Goal: Task Accomplishment & Management: Manage account settings

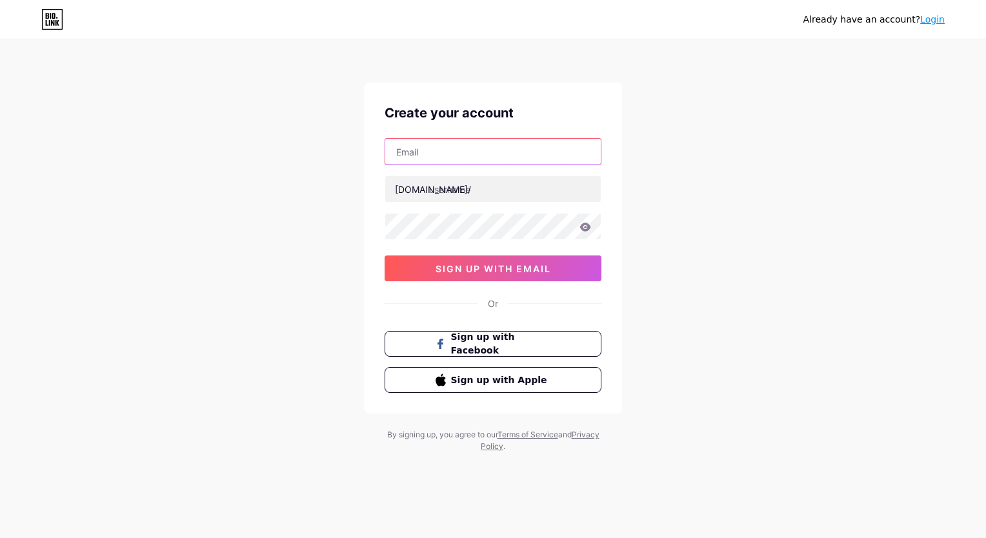
click at [456, 150] on input "text" at bounding box center [492, 152] width 215 height 26
type input "[EMAIL_ADDRESS][DOMAIN_NAME]"
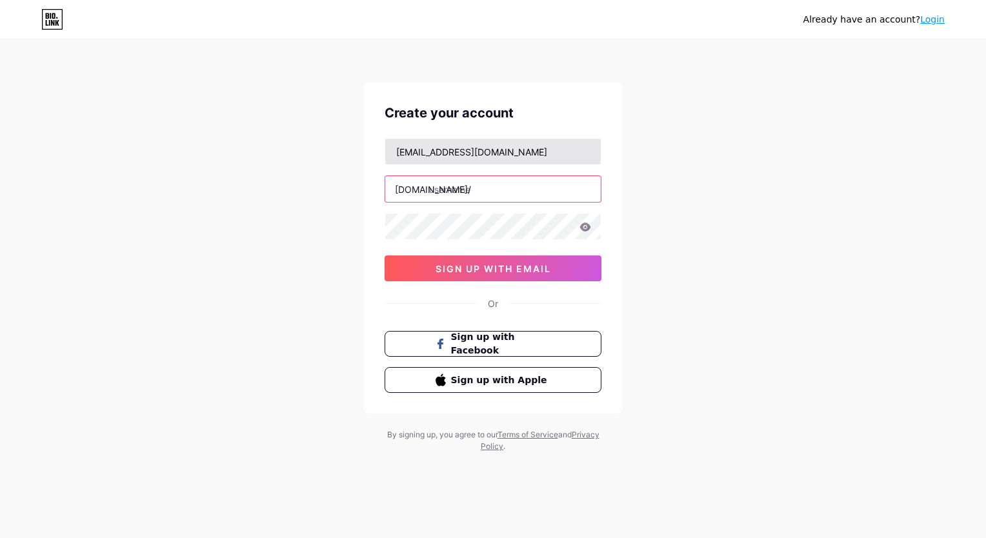
type input "erikam lewis"
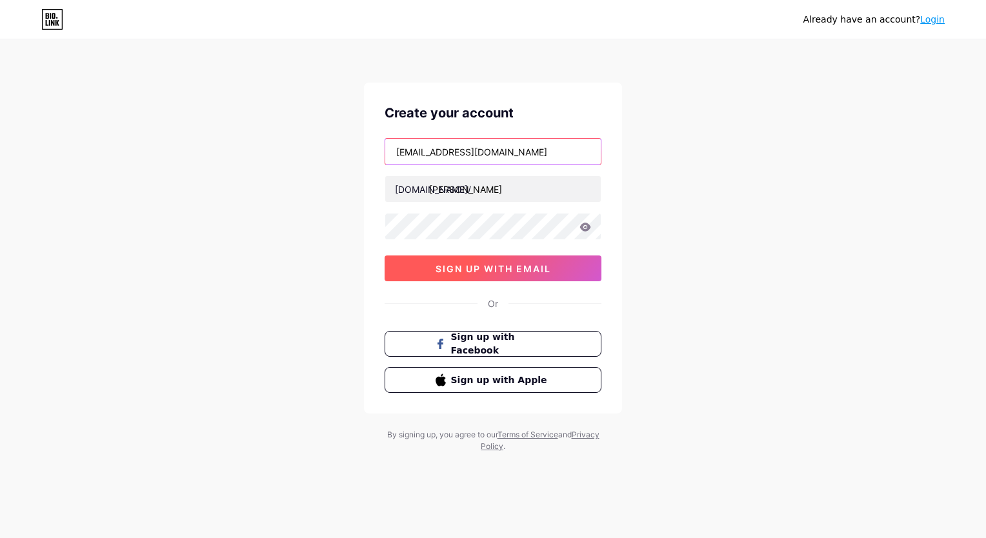
type input "erikalewis703@gmail.com"
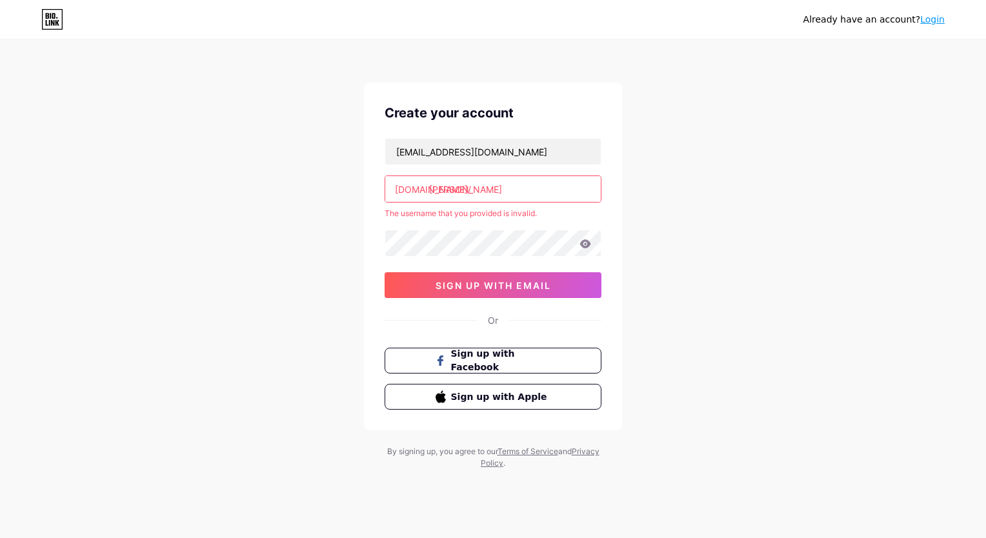
drag, startPoint x: 485, startPoint y: 192, endPoint x: 428, endPoint y: 192, distance: 56.8
click at [428, 192] on input "erika m lewis" at bounding box center [492, 189] width 215 height 26
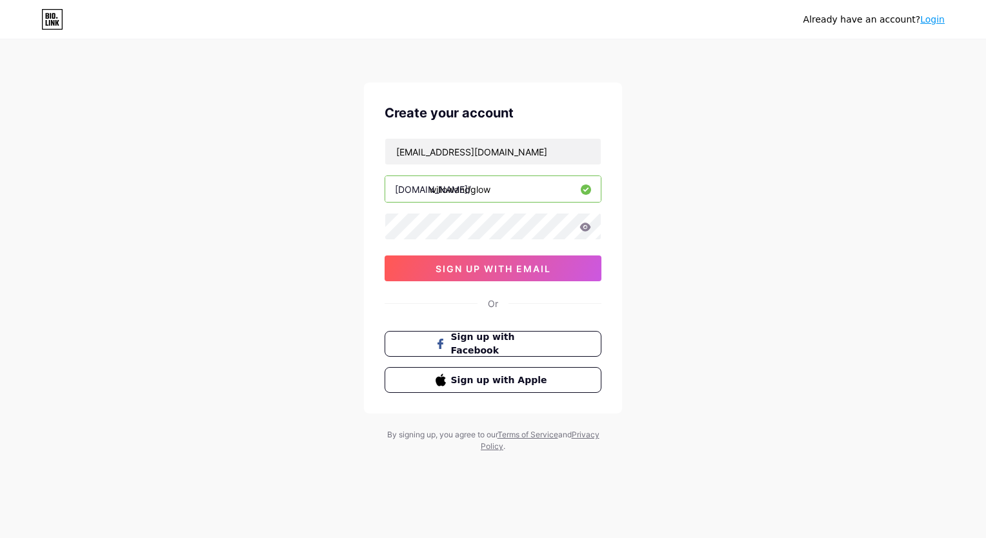
type input "willowandglow"
click at [505, 270] on span "sign up with email" at bounding box center [492, 268] width 115 height 11
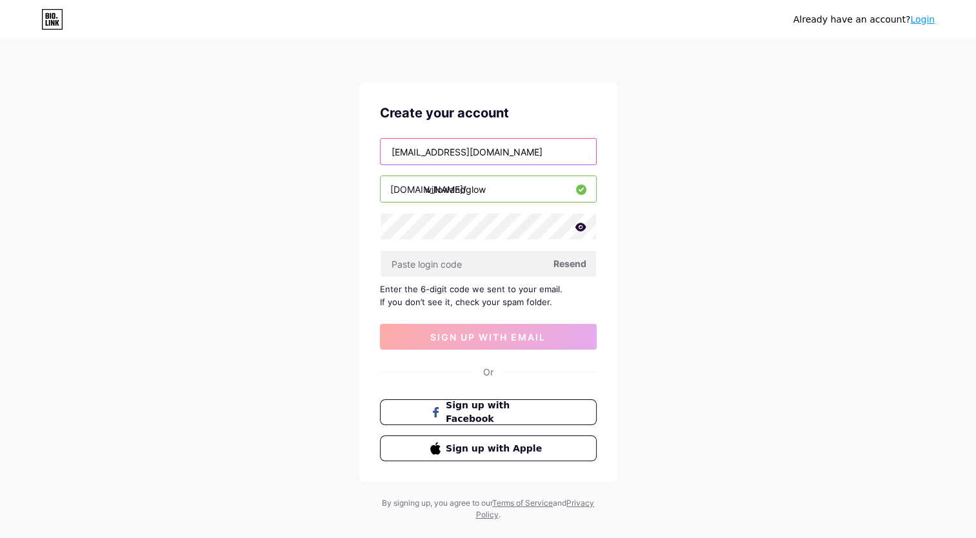
drag, startPoint x: 506, startPoint y: 152, endPoint x: 264, endPoint y: 148, distance: 241.3
click at [264, 148] on div "Already have an account? Login Create your account erikalewis703@gmail.com bio.…" at bounding box center [488, 281] width 976 height 562
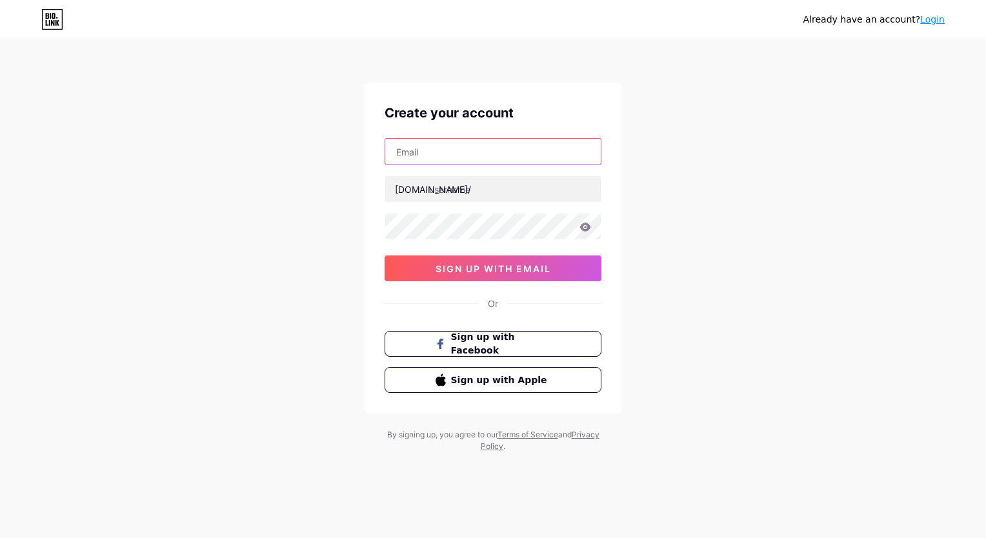
click at [430, 154] on input "text" at bounding box center [492, 152] width 215 height 26
type input "[EMAIL_ADDRESS][DOMAIN_NAME]"
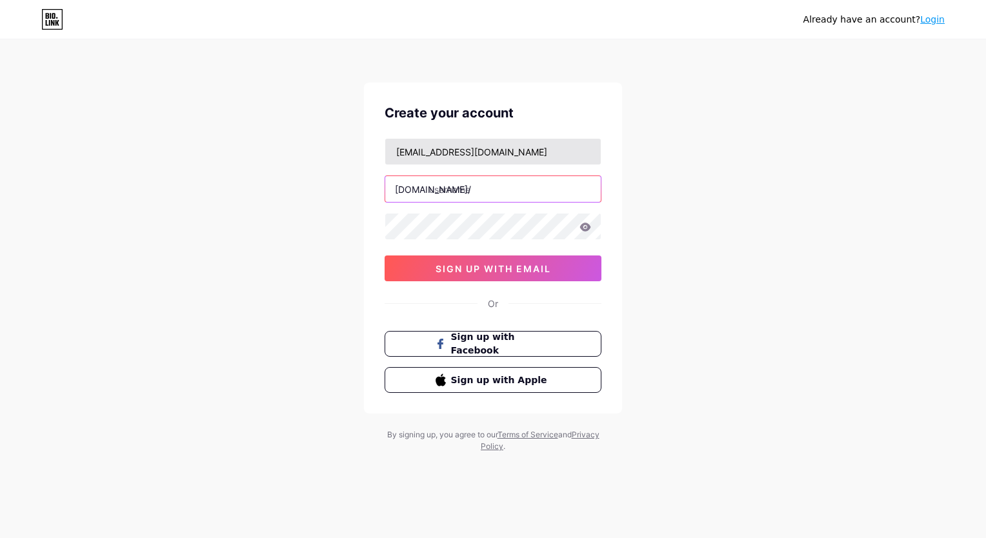
type input "[PERSON_NAME]"
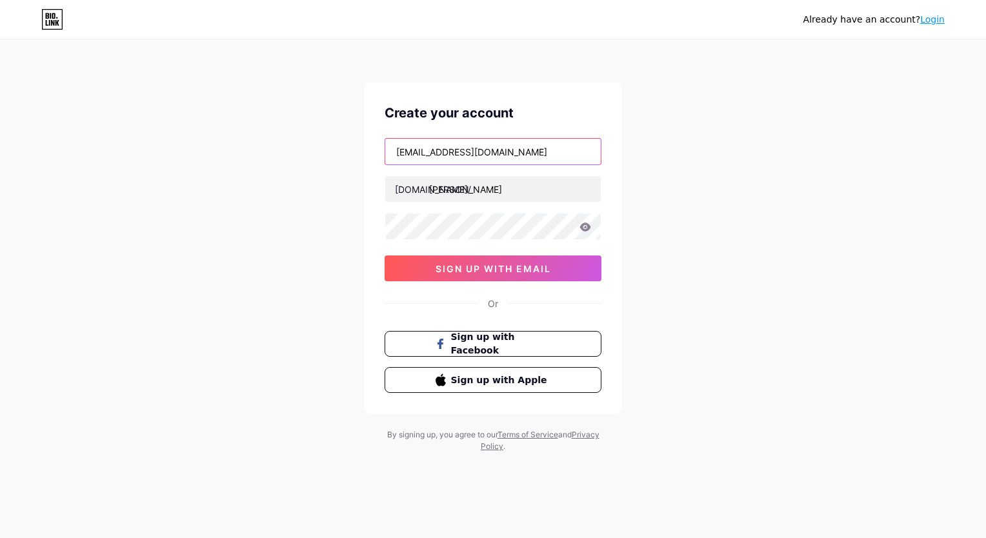
type input "erikalewis703@gmail.com"
type input "erika m lewis"
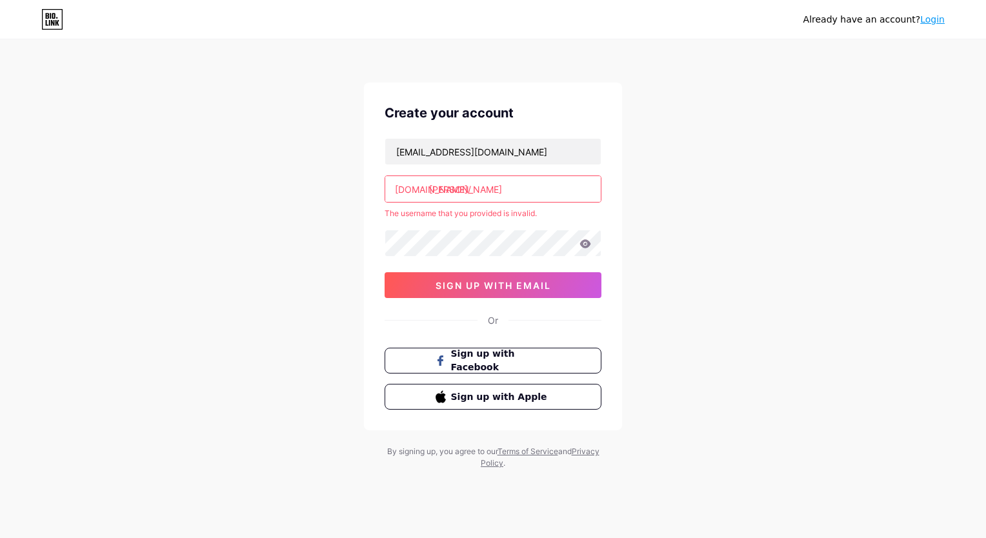
click at [929, 19] on link "Login" at bounding box center [932, 19] width 25 height 10
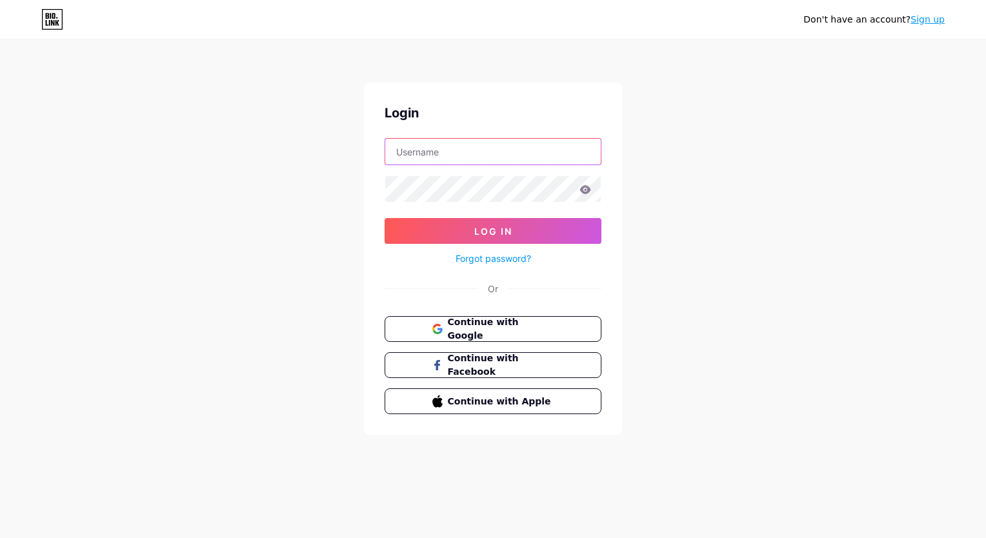
click at [433, 162] on input "text" at bounding box center [492, 152] width 215 height 26
type input "erikalewis703@gmail.com"
drag, startPoint x: 516, startPoint y: 151, endPoint x: 222, endPoint y: 152, distance: 294.1
click at [222, 152] on div "Don't have an account? Sign up Login erikalewis703@gmail.com Log In Forgot pass…" at bounding box center [493, 238] width 986 height 476
click at [437, 161] on input "text" at bounding box center [492, 152] width 215 height 26
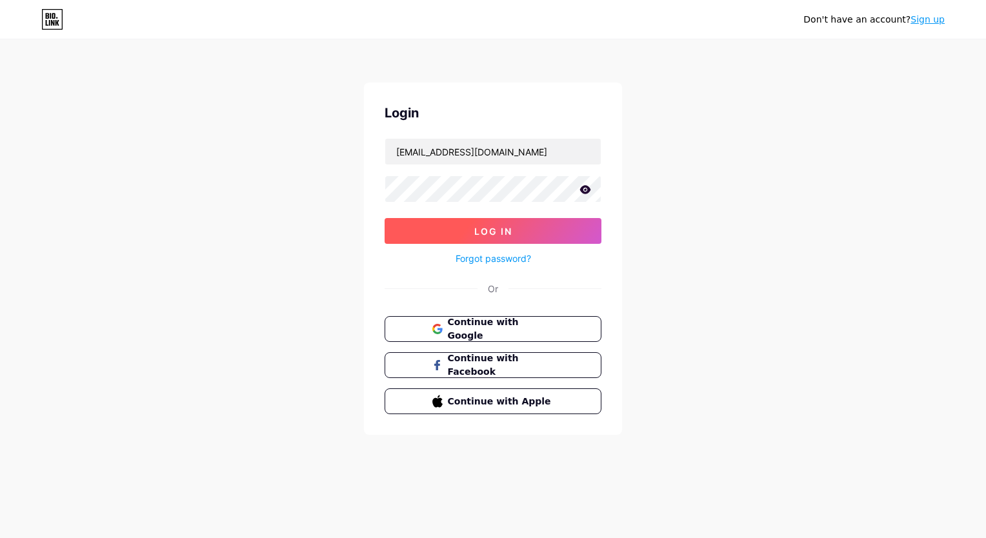
click at [488, 227] on span "Log In" at bounding box center [493, 231] width 38 height 11
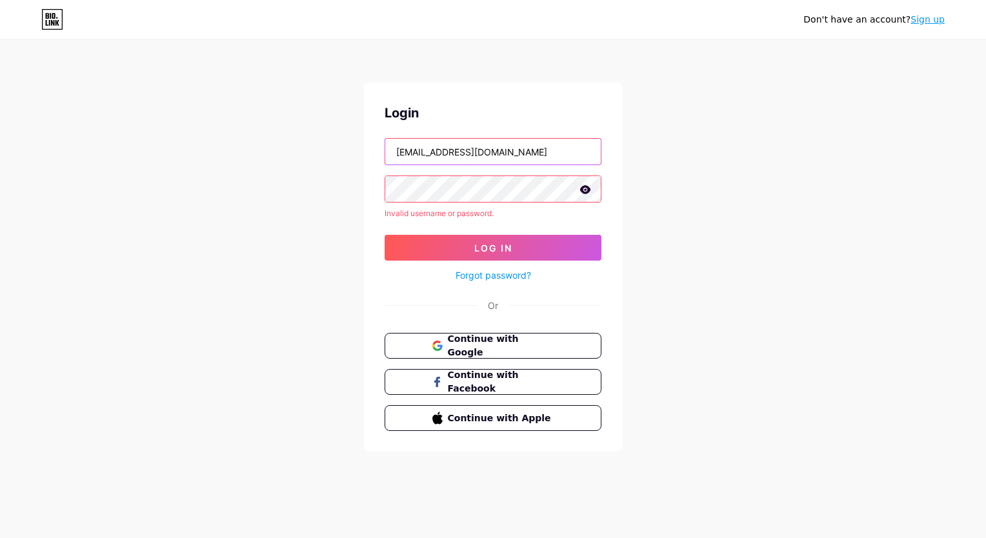
drag, startPoint x: 497, startPoint y: 152, endPoint x: 321, endPoint y: 164, distance: 176.5
click at [321, 164] on div "Don't have an account? Sign up Login iambluglow@gmail.com Invalid username or p…" at bounding box center [493, 246] width 986 height 493
type input "erikalewis703@gmail.com"
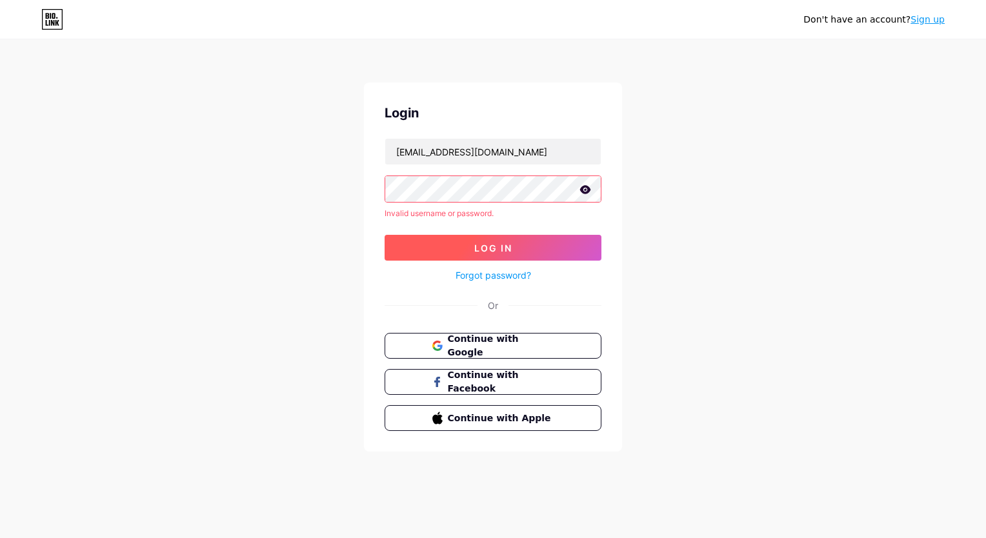
click at [506, 244] on span "Log In" at bounding box center [493, 248] width 38 height 11
click at [499, 344] on span "Continue with Google" at bounding box center [500, 346] width 108 height 28
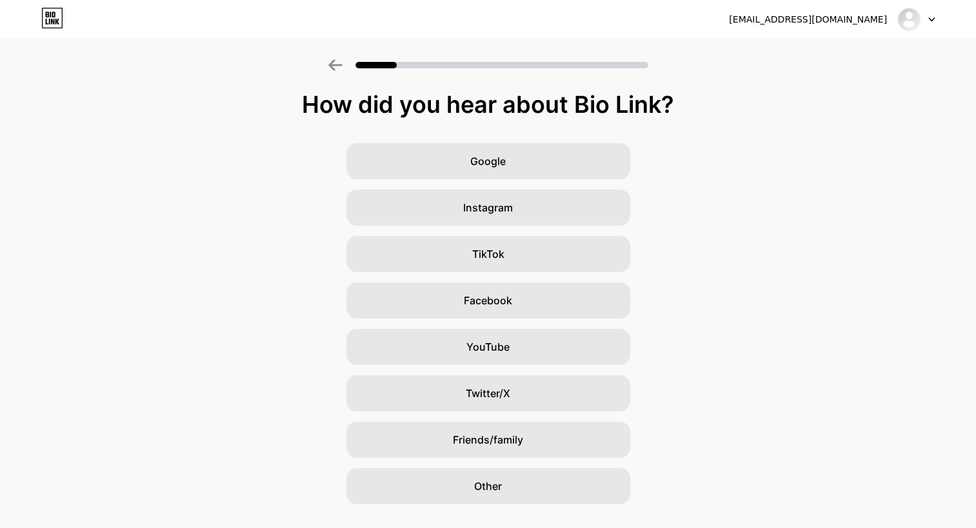
click at [933, 20] on icon at bounding box center [931, 19] width 6 height 5
click at [903, 18] on img at bounding box center [909, 19] width 21 height 21
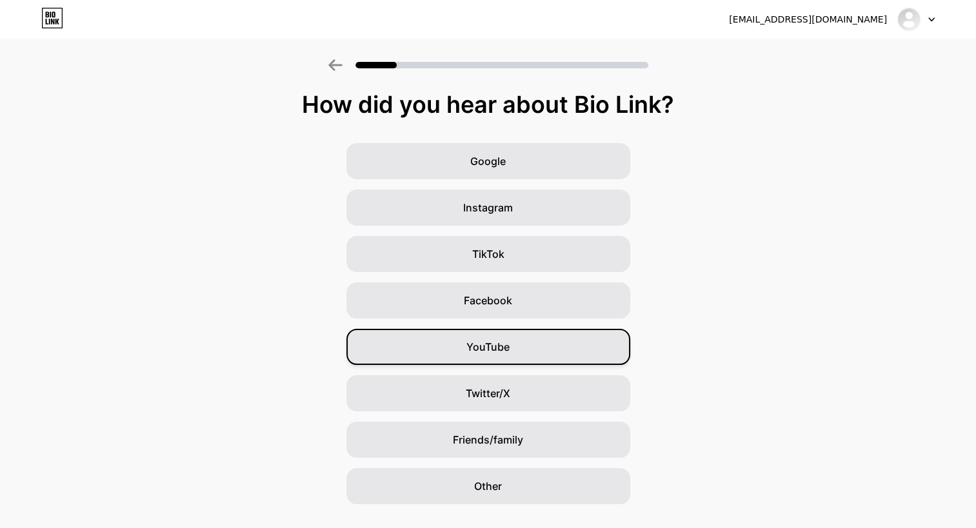
click at [510, 342] on span "YouTube" at bounding box center [487, 346] width 43 height 15
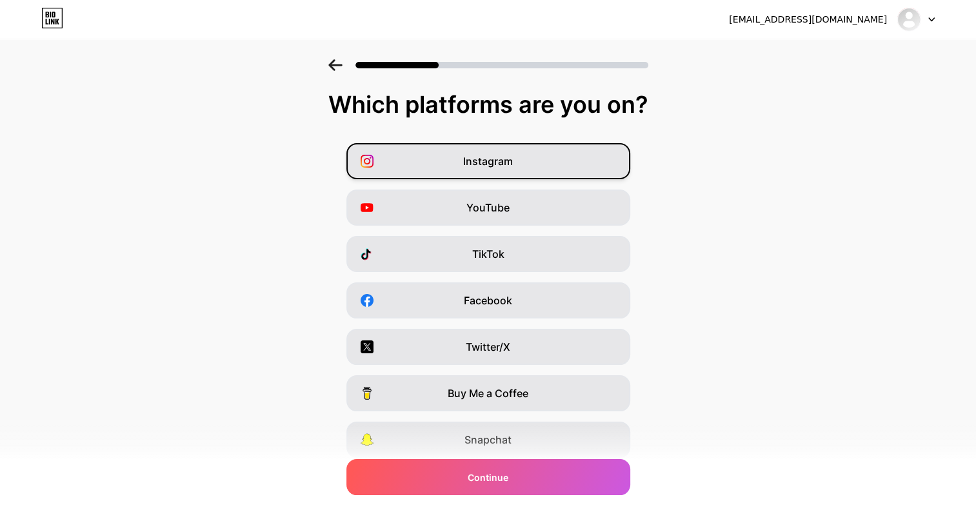
click at [546, 169] on div "Instagram" at bounding box center [488, 161] width 284 height 36
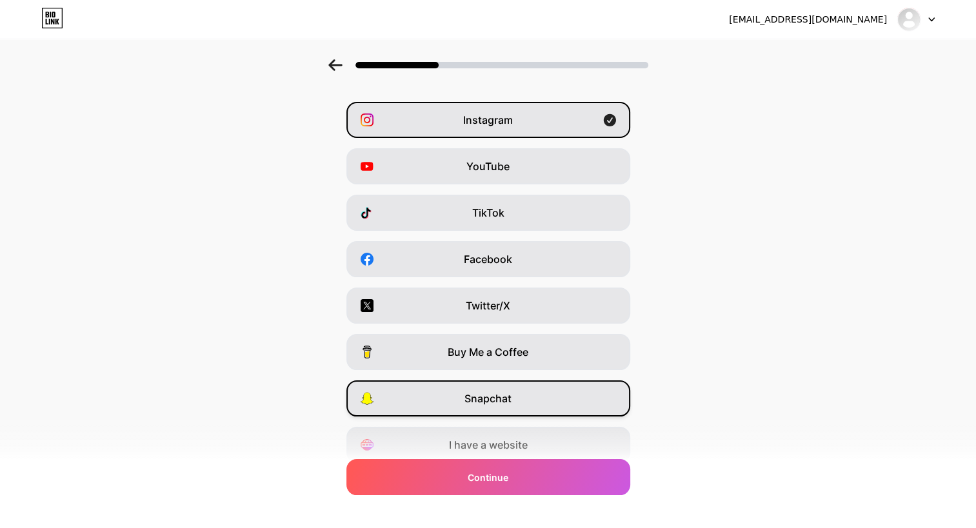
scroll to position [65, 0]
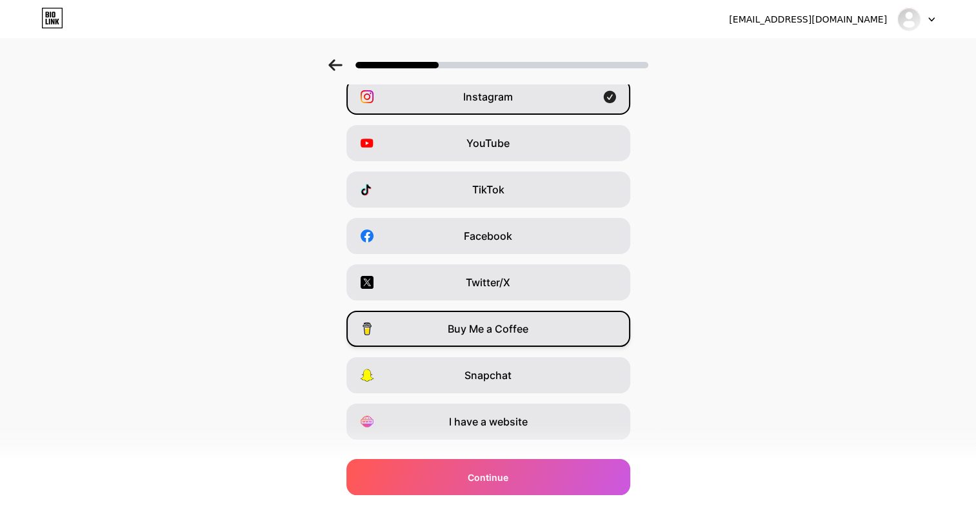
click at [490, 329] on span "Buy Me a Coffee" at bounding box center [488, 328] width 81 height 15
click at [614, 324] on icon at bounding box center [609, 329] width 12 height 12
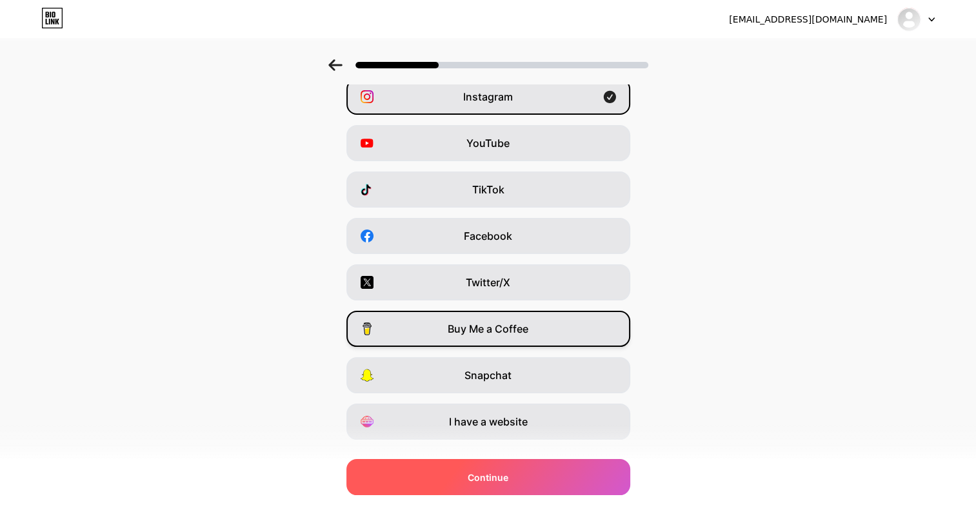
click at [500, 481] on span "Continue" at bounding box center [488, 478] width 41 height 14
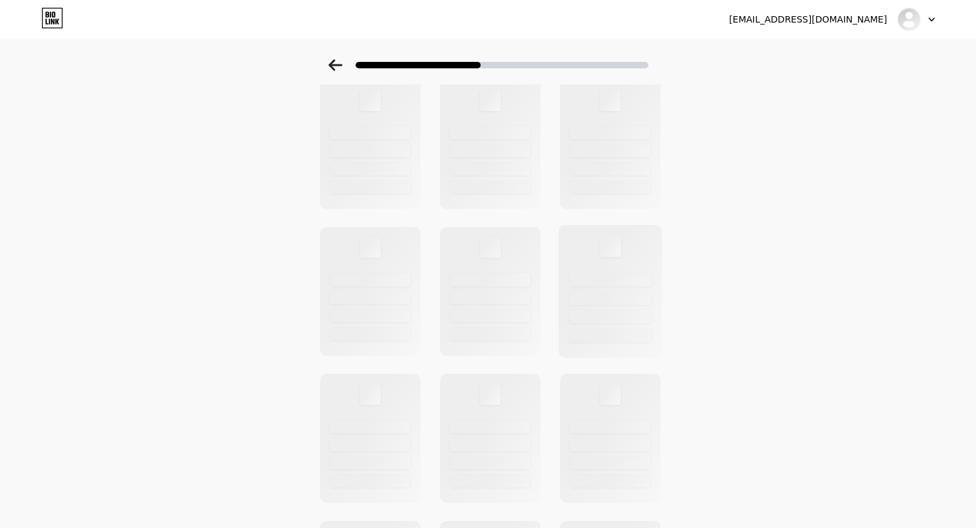
scroll to position [0, 0]
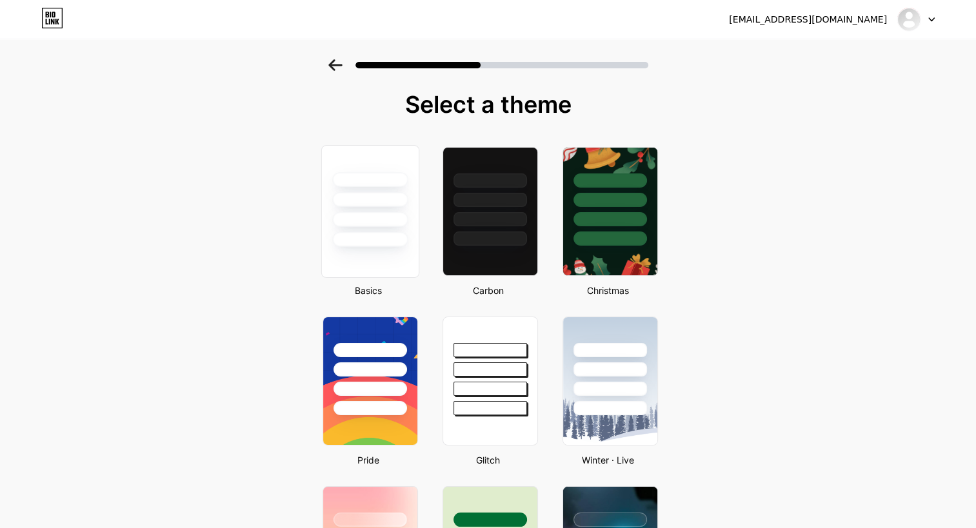
click at [370, 198] on div at bounding box center [369, 199] width 75 height 15
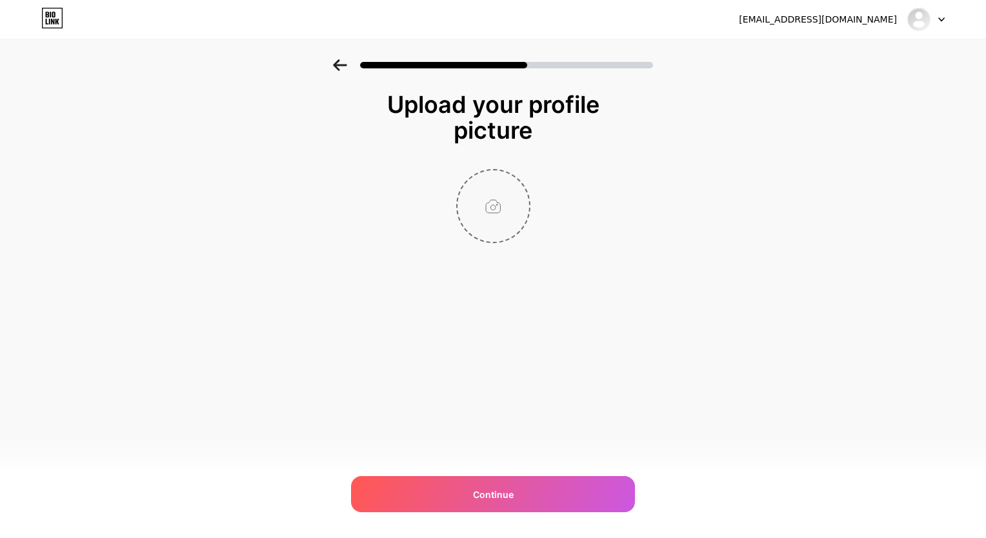
click at [496, 208] on input "file" at bounding box center [493, 206] width 72 height 72
type input "C:\fakepath\Green Elegant Minimalist Home Lifestyle Logo (1).png"
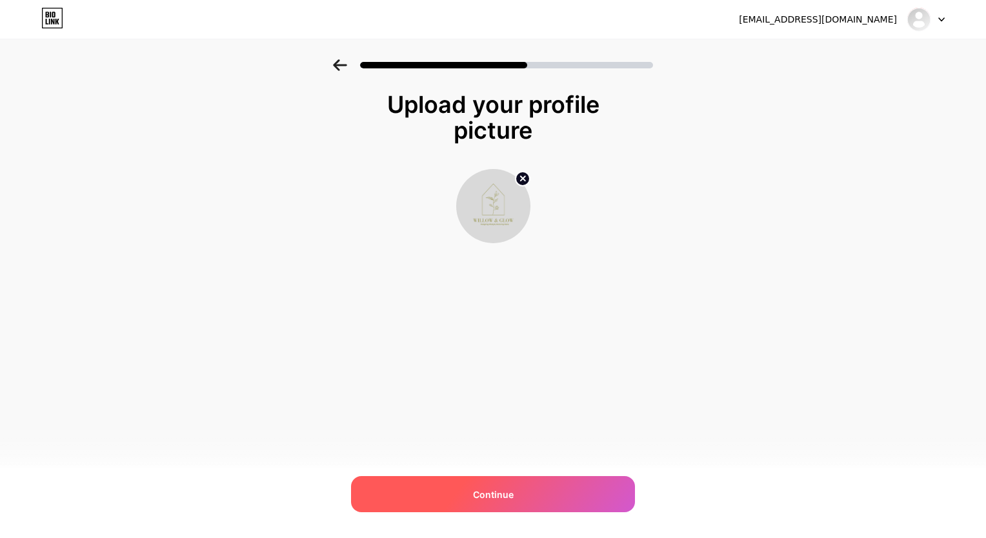
click at [513, 486] on div "Continue" at bounding box center [493, 494] width 284 height 36
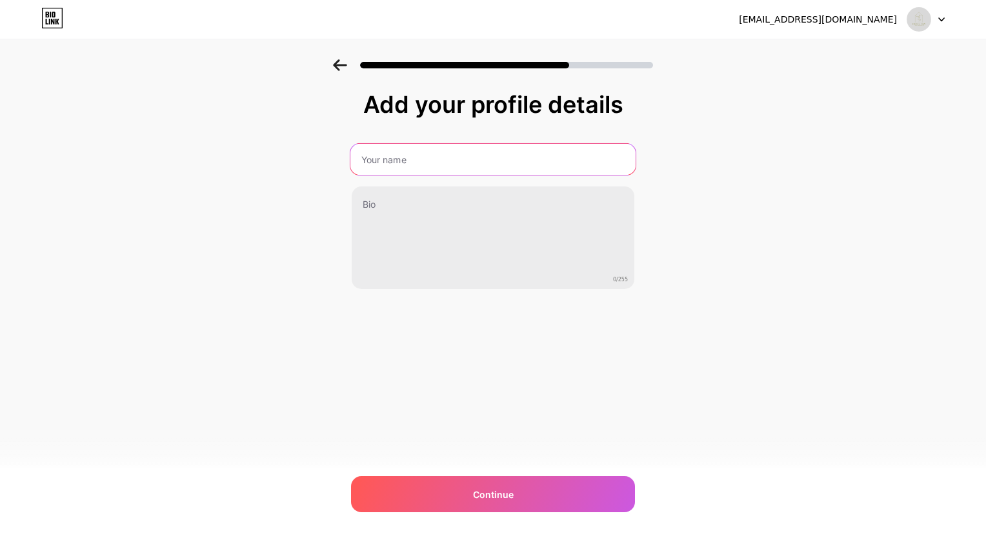
click at [413, 159] on input "text" at bounding box center [492, 159] width 285 height 31
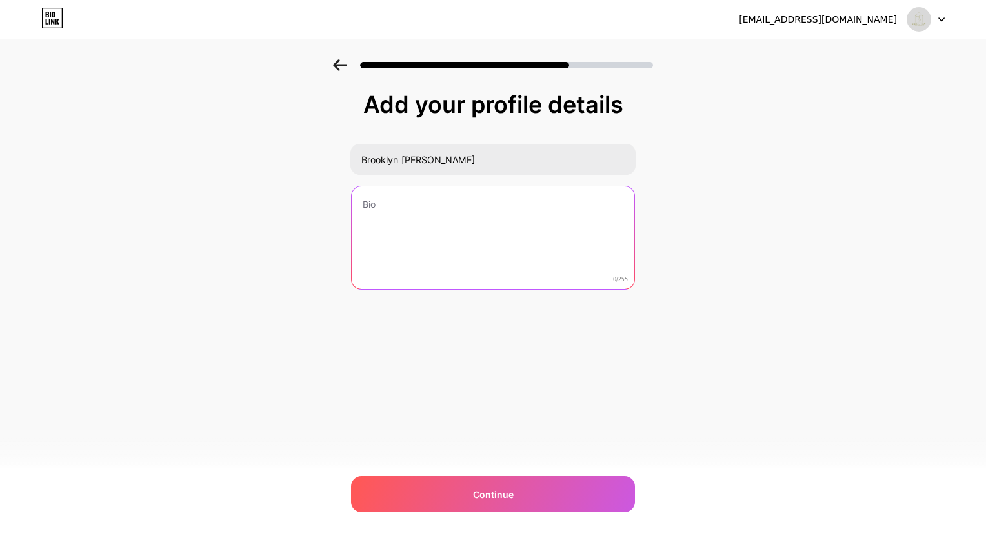
click at [419, 236] on textarea at bounding box center [493, 238] width 283 height 104
click at [503, 221] on textarea at bounding box center [492, 238] width 285 height 105
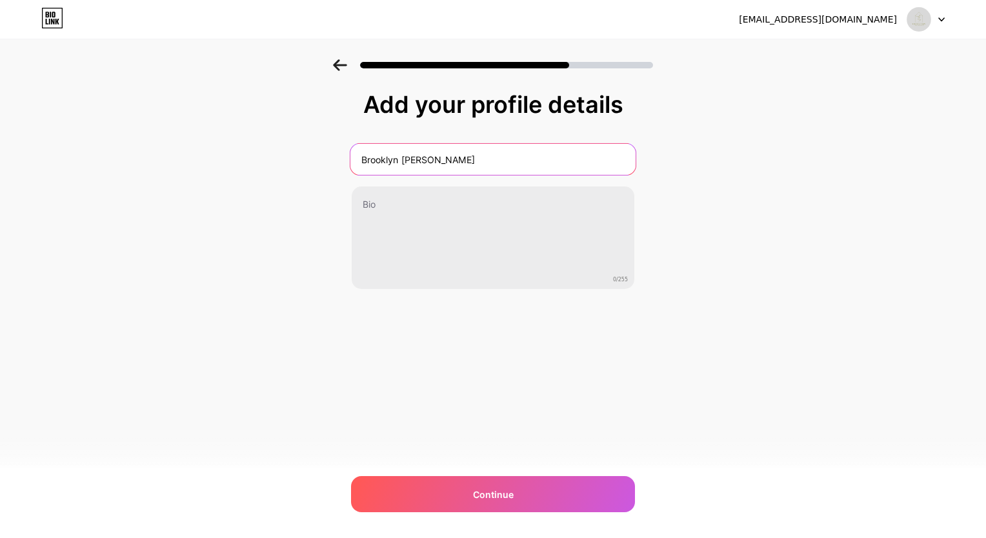
drag, startPoint x: 503, startPoint y: 221, endPoint x: 353, endPoint y: 128, distance: 175.8
click at [353, 128] on div "Add your profile details Brooklyn Ernestine 0/255 Continue Error" at bounding box center [493, 191] width 284 height 198
click at [393, 155] on input "Willow & Glow" at bounding box center [492, 159] width 285 height 31
type input "Willow&Glow"
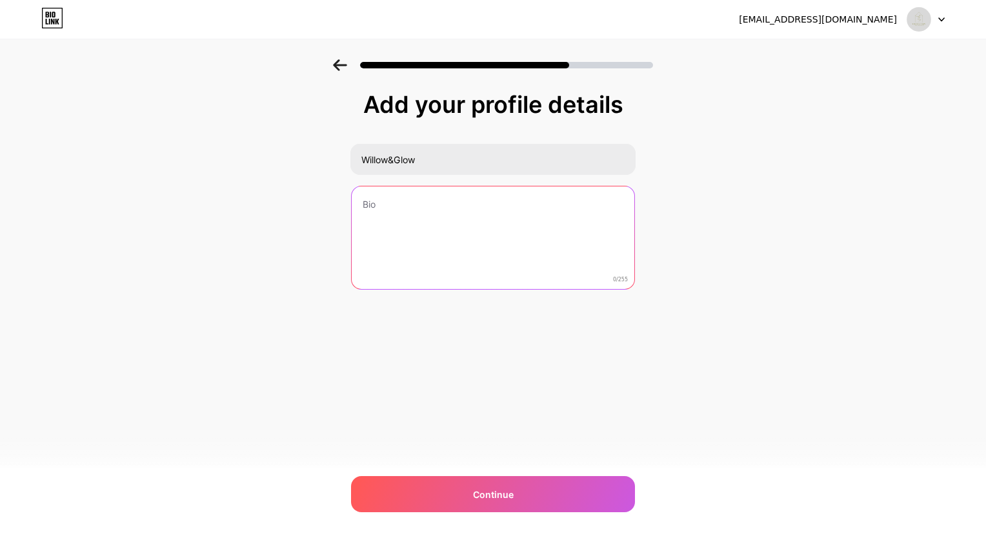
click at [393, 199] on textarea at bounding box center [493, 238] width 283 height 104
click at [384, 232] on textarea at bounding box center [492, 238] width 285 height 105
paste textarea "Inspiring women to design a life they love—from interiors and skincare to style…"
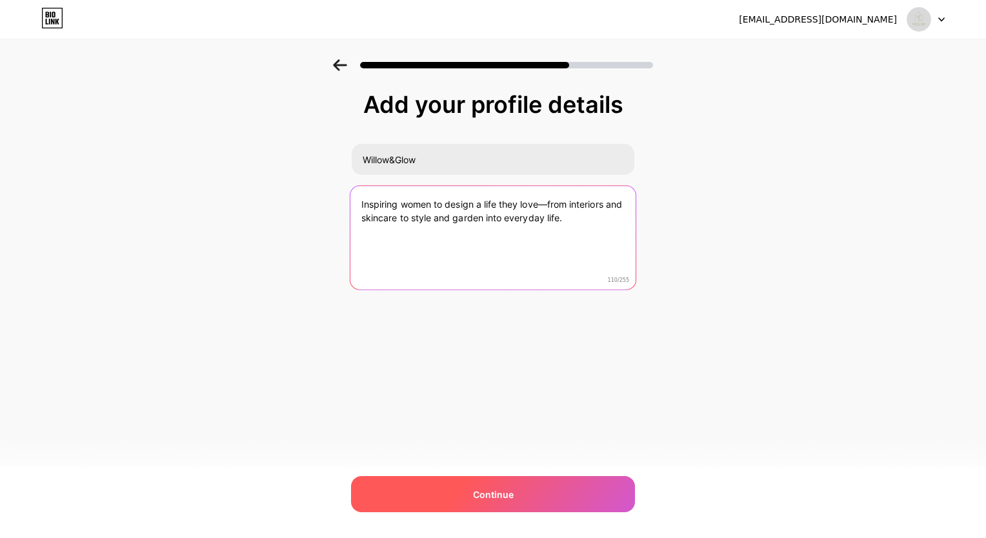
type textarea "Inspiring women to design a life they love—from interiors and skincare to style…"
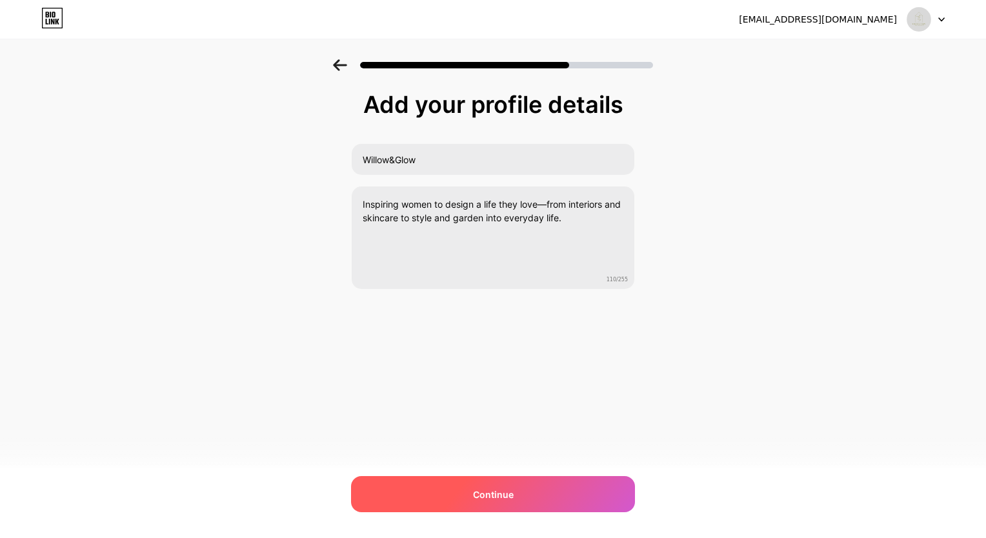
click at [473, 502] on div "Continue" at bounding box center [493, 494] width 284 height 36
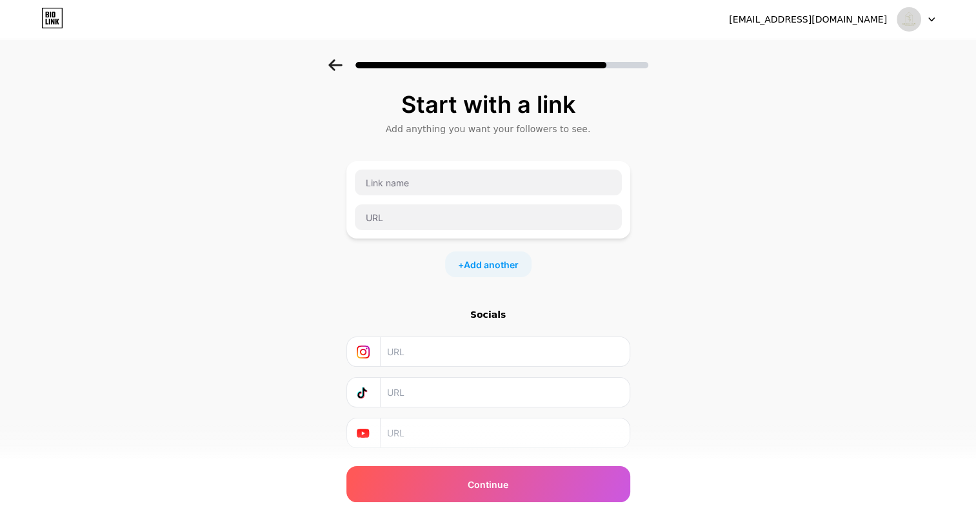
click at [342, 65] on icon at bounding box center [335, 65] width 14 height 12
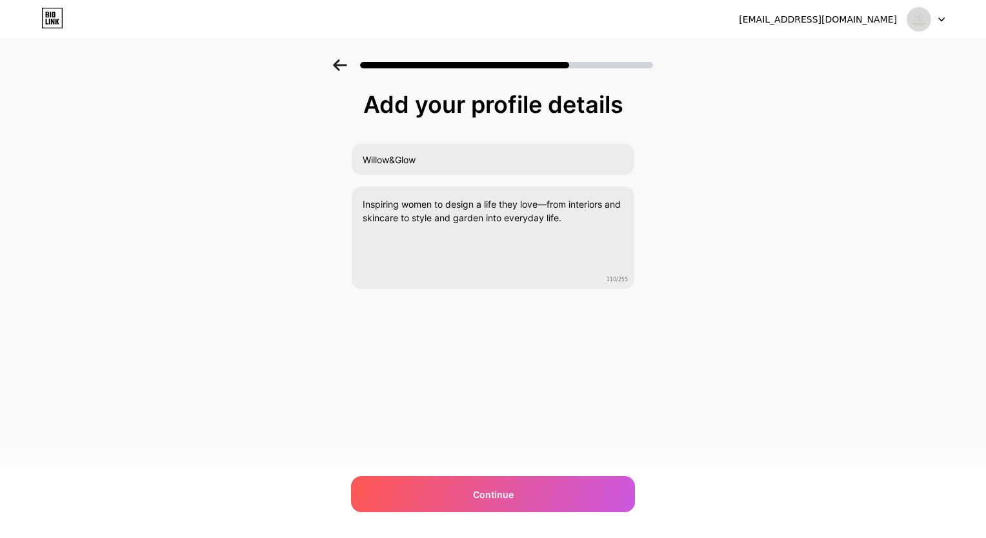
click at [9, 481] on div "iambluglow@gmail.com Logout Link Copied Add your profile details Willow&Glow In…" at bounding box center [493, 269] width 986 height 538
click at [112, 306] on div "Add your profile details Willow&Glow Inspiring women to design a life they love…" at bounding box center [493, 206] width 986 height 295
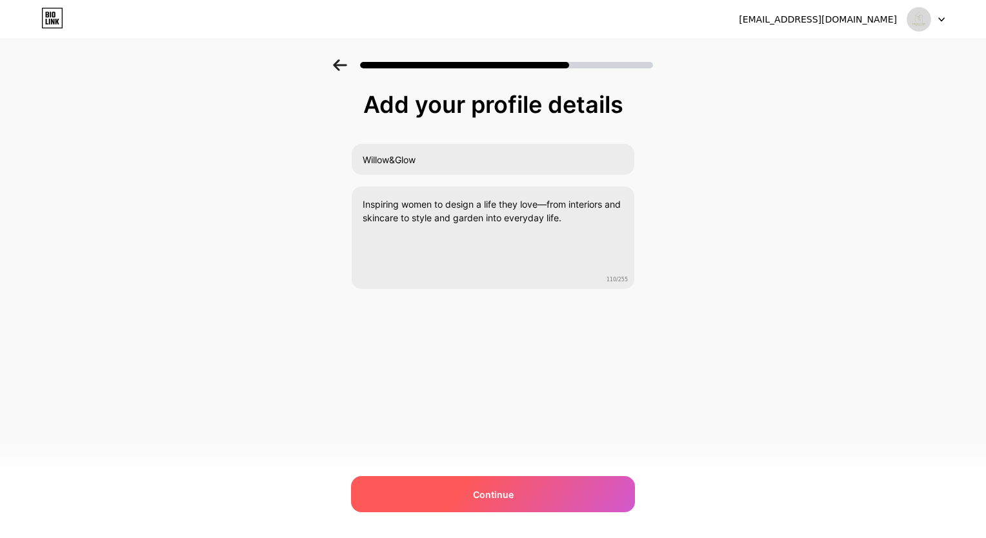
click at [517, 495] on div "Continue" at bounding box center [493, 494] width 284 height 36
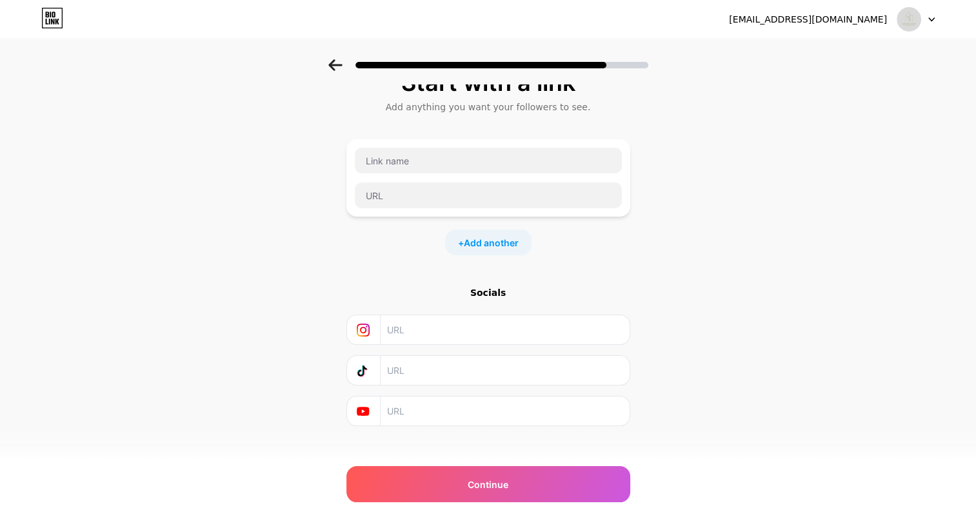
scroll to position [34, 0]
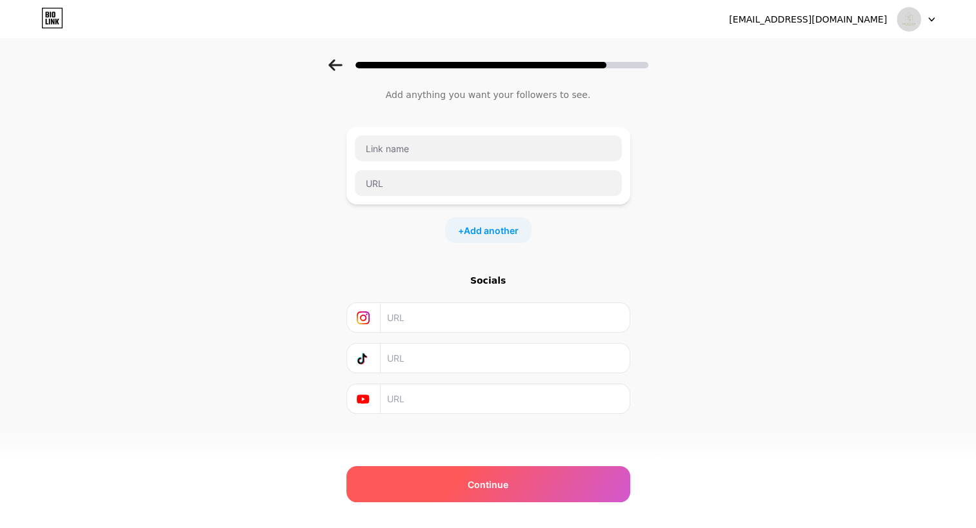
click at [515, 484] on div "Continue" at bounding box center [488, 484] width 284 height 36
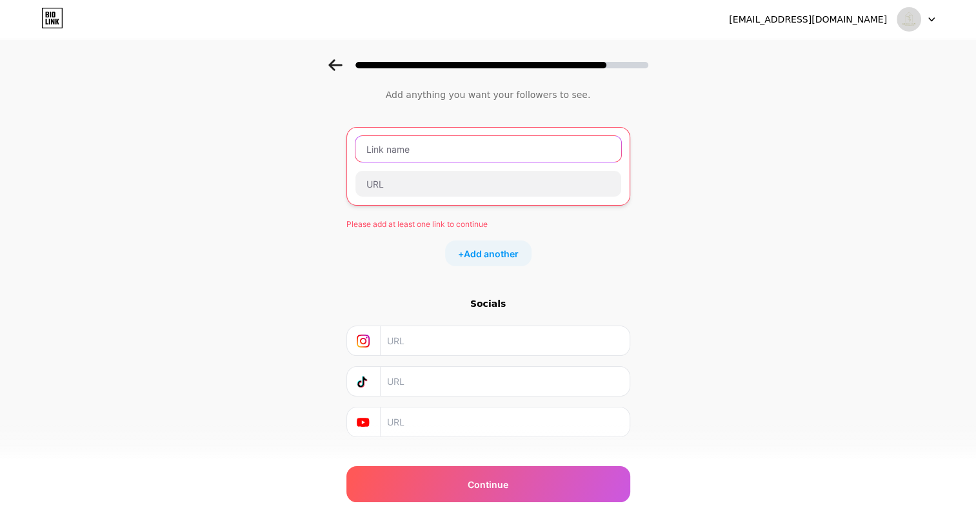
click at [441, 149] on input "text" at bounding box center [488, 149] width 266 height 26
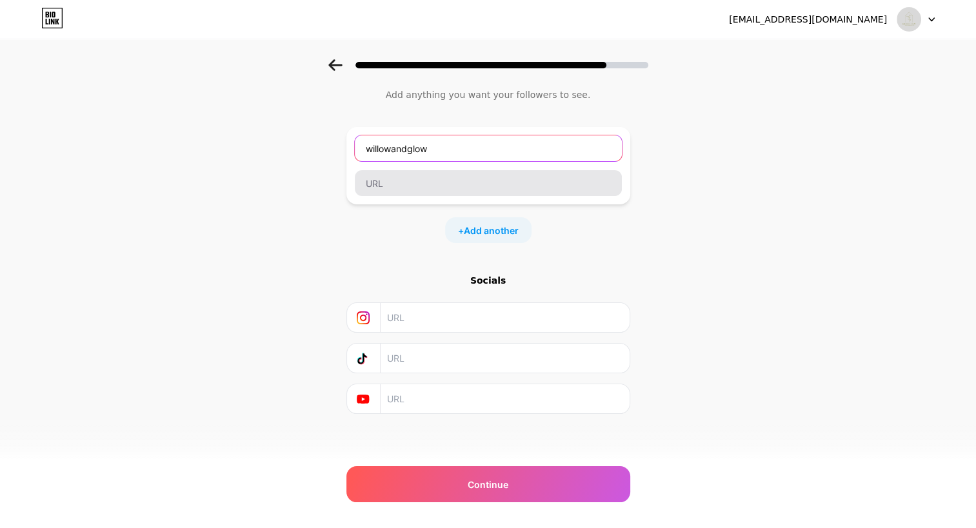
type input "willowandglow"
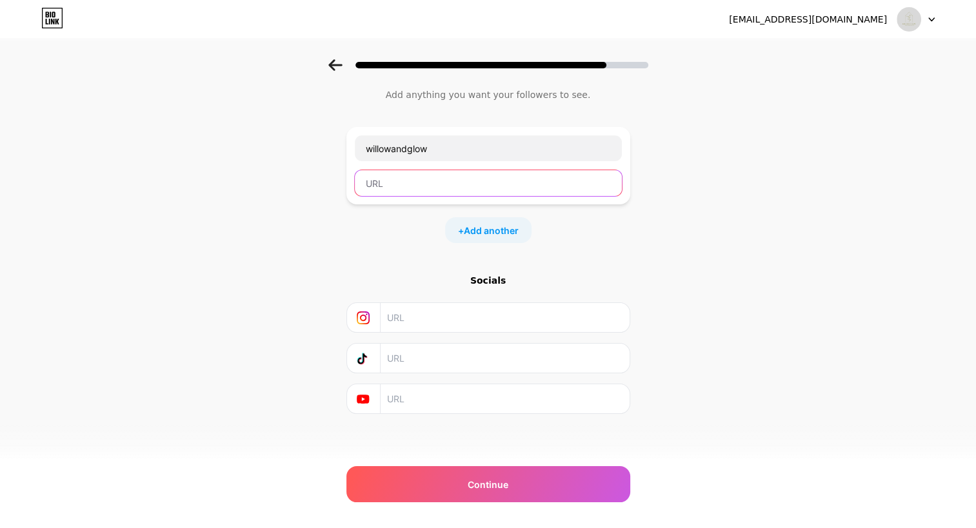
click at [401, 184] on input "text" at bounding box center [488, 183] width 267 height 26
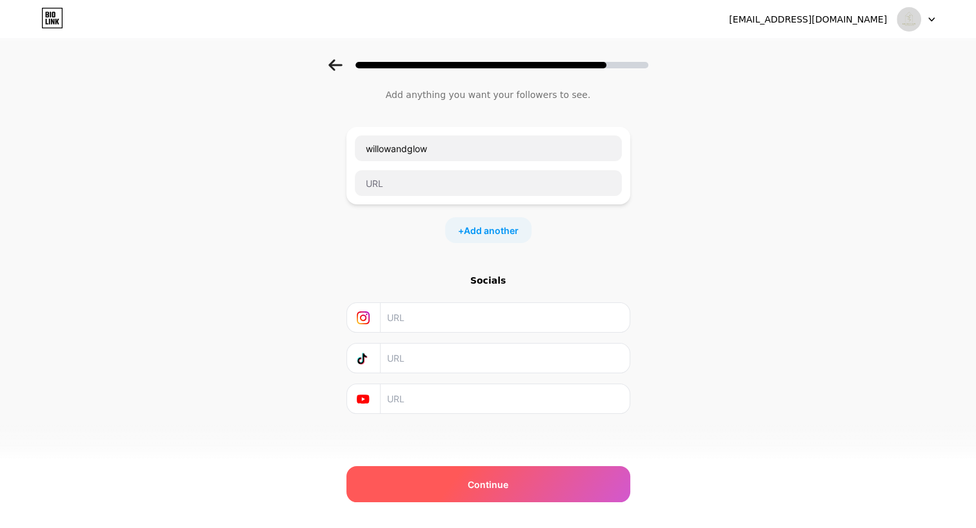
click at [504, 479] on span "Continue" at bounding box center [488, 485] width 41 height 14
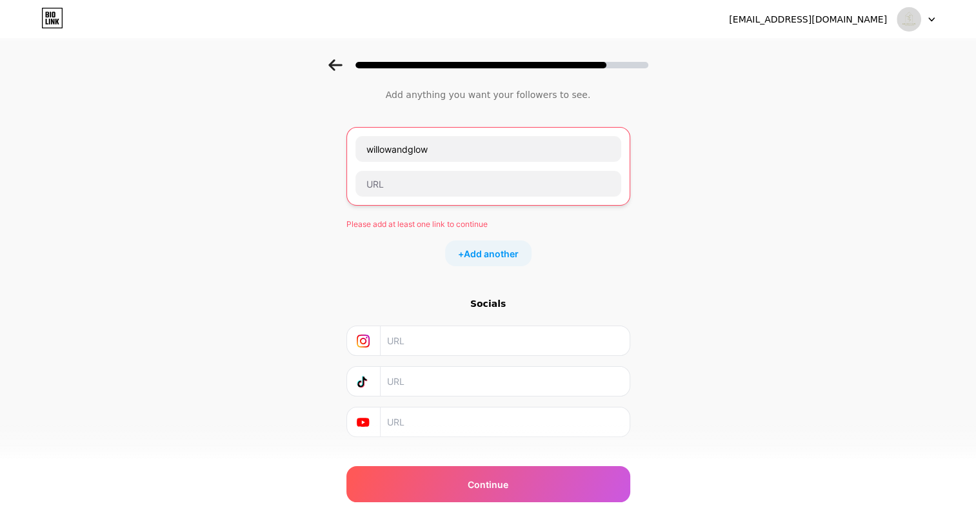
click at [341, 64] on icon at bounding box center [335, 65] width 14 height 12
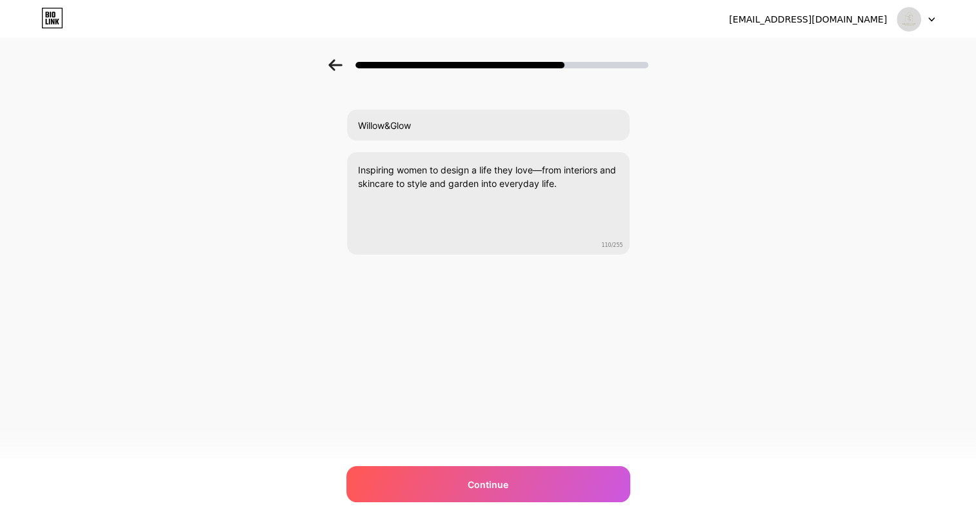
scroll to position [0, 0]
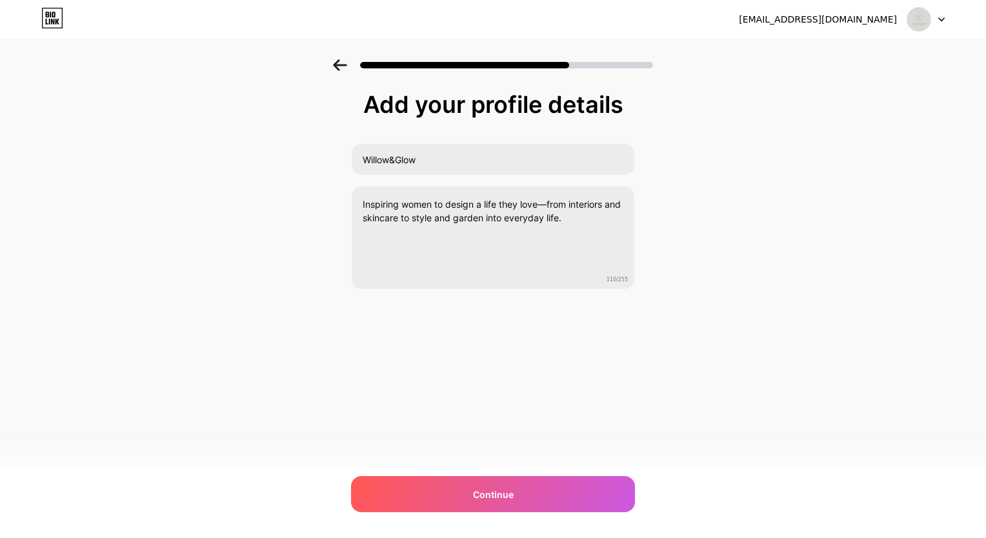
click at [341, 66] on icon at bounding box center [340, 65] width 14 height 12
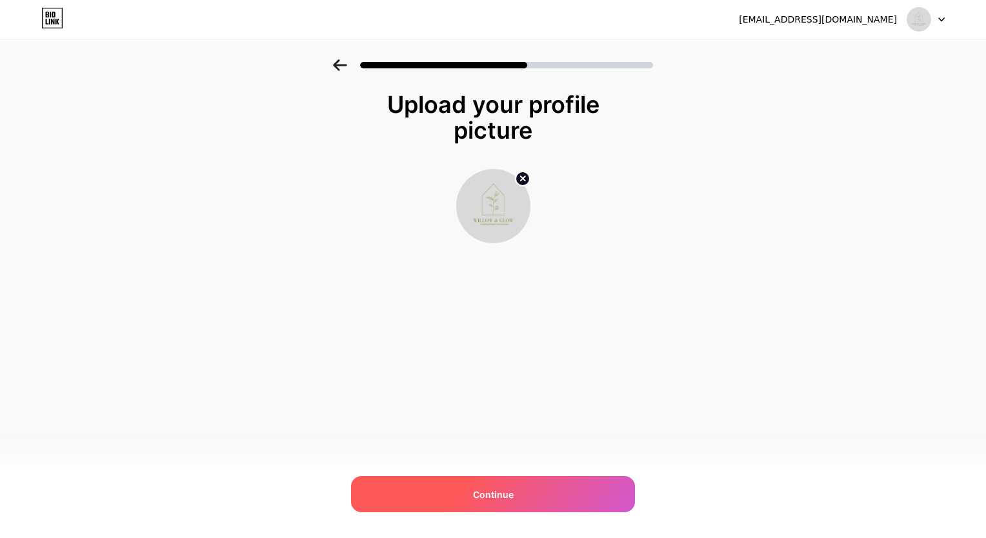
click at [509, 492] on span "Continue" at bounding box center [493, 495] width 41 height 14
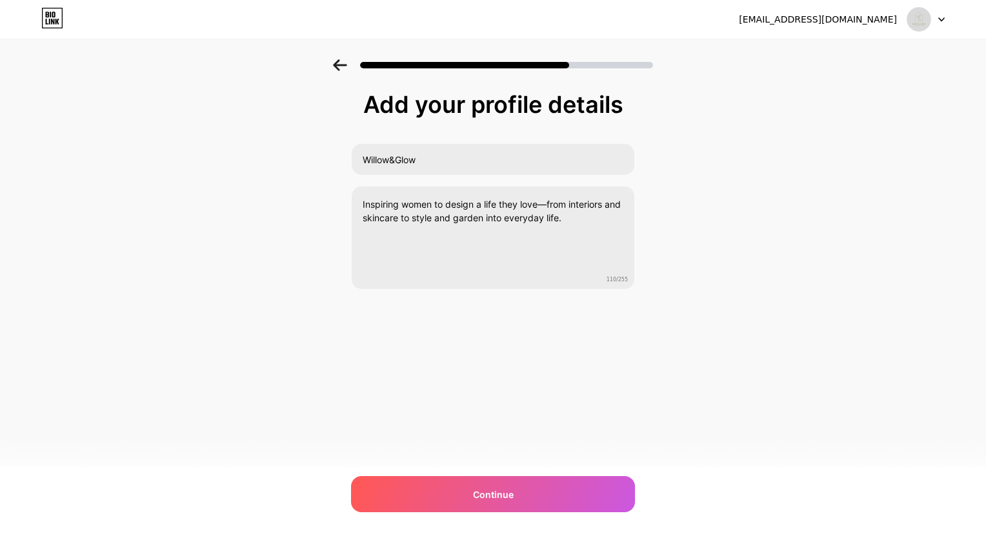
click at [942, 24] on div at bounding box center [925, 19] width 37 height 23
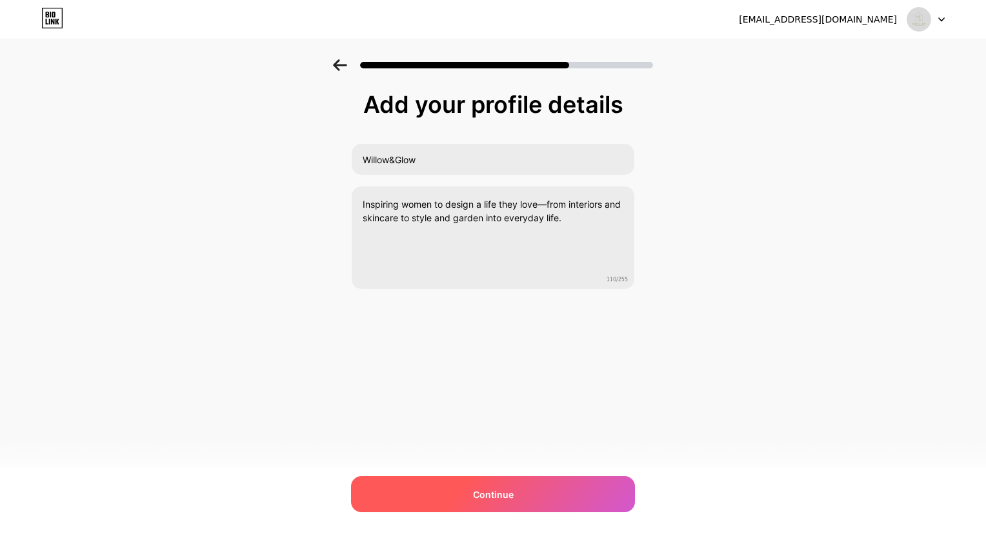
click at [481, 497] on span "Continue" at bounding box center [493, 495] width 41 height 14
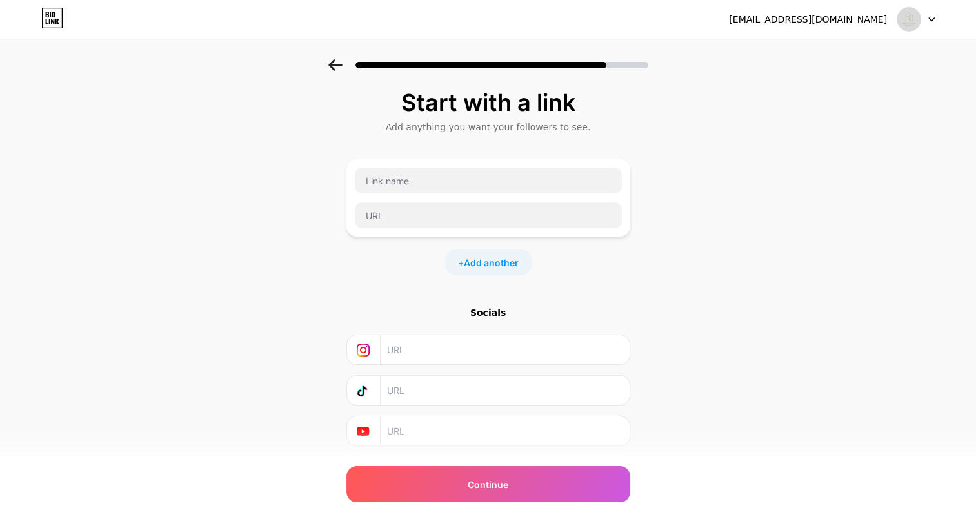
scroll to position [34, 0]
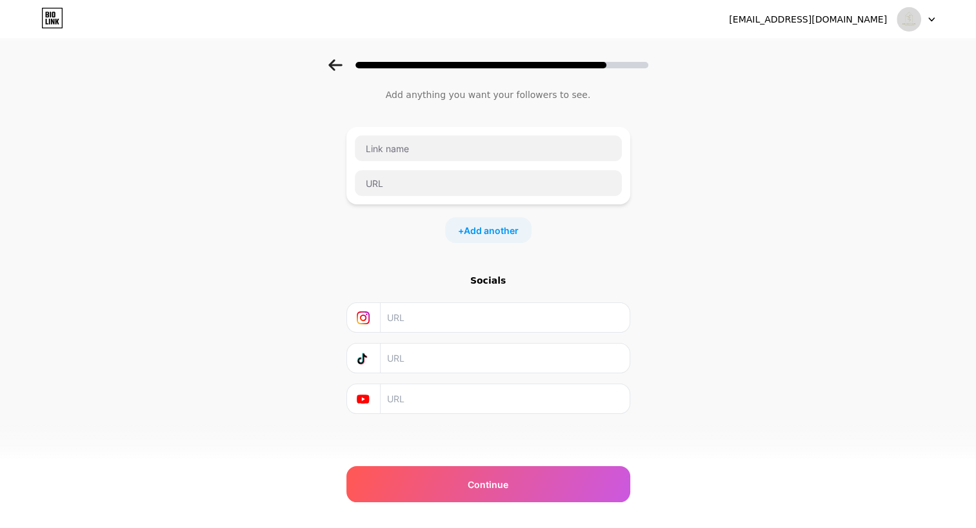
drag, startPoint x: 610, startPoint y: 67, endPoint x: 640, endPoint y: 58, distance: 31.6
click at [640, 58] on div at bounding box center [488, 61] width 976 height 45
click at [508, 234] on span "Add another" at bounding box center [491, 231] width 55 height 14
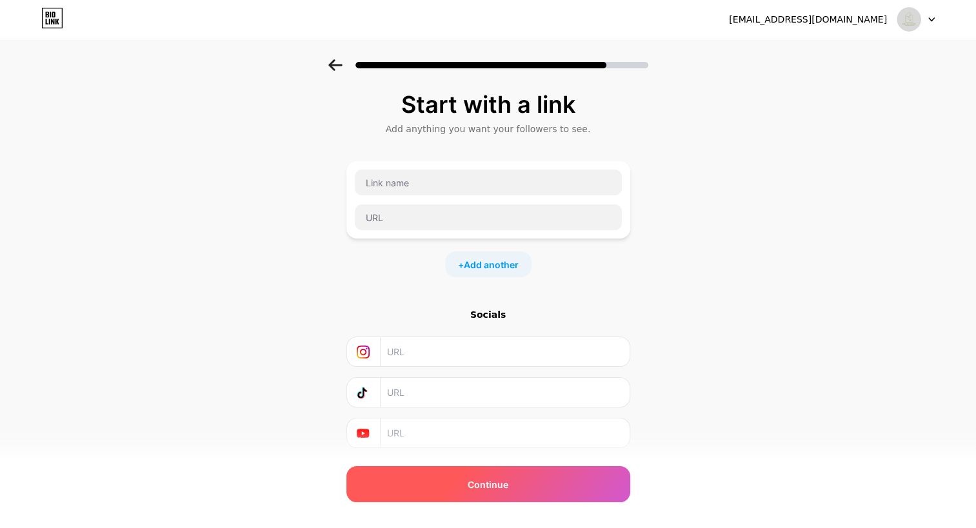
click at [516, 482] on div "Continue" at bounding box center [488, 484] width 284 height 36
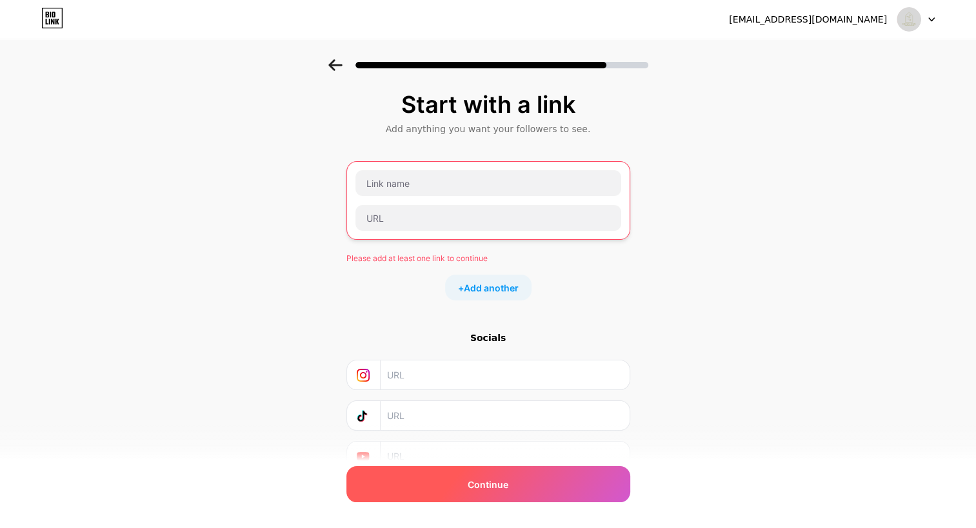
click at [517, 482] on div "Continue" at bounding box center [488, 484] width 284 height 36
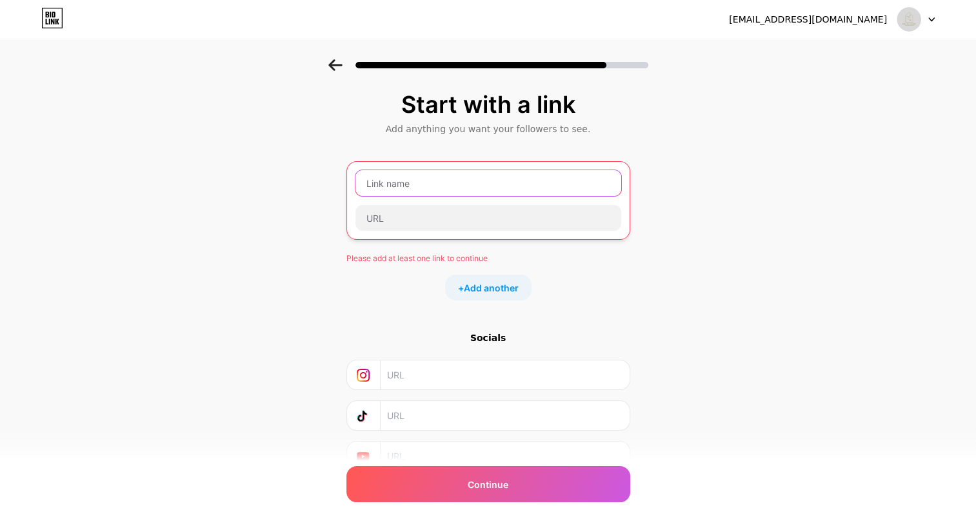
click at [444, 179] on input "text" at bounding box center [488, 183] width 266 height 26
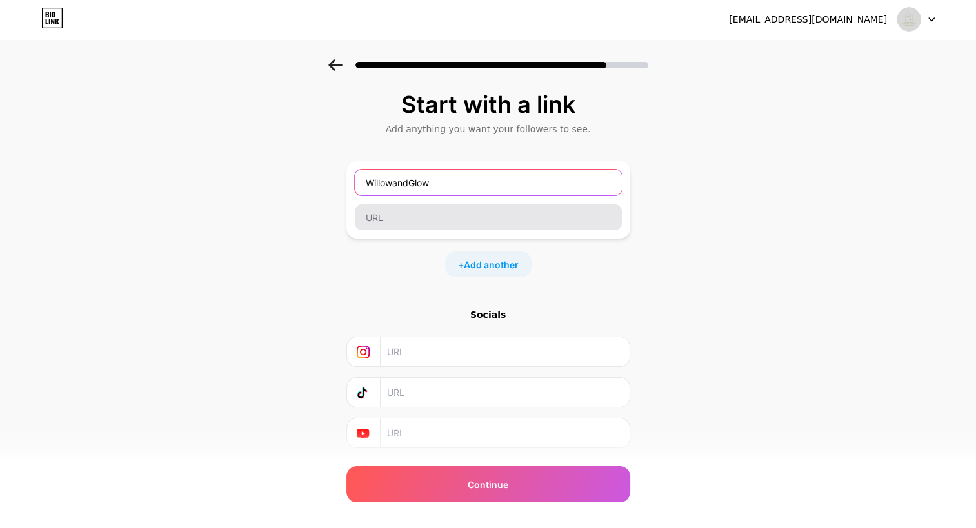
type input "WillowandGlow"
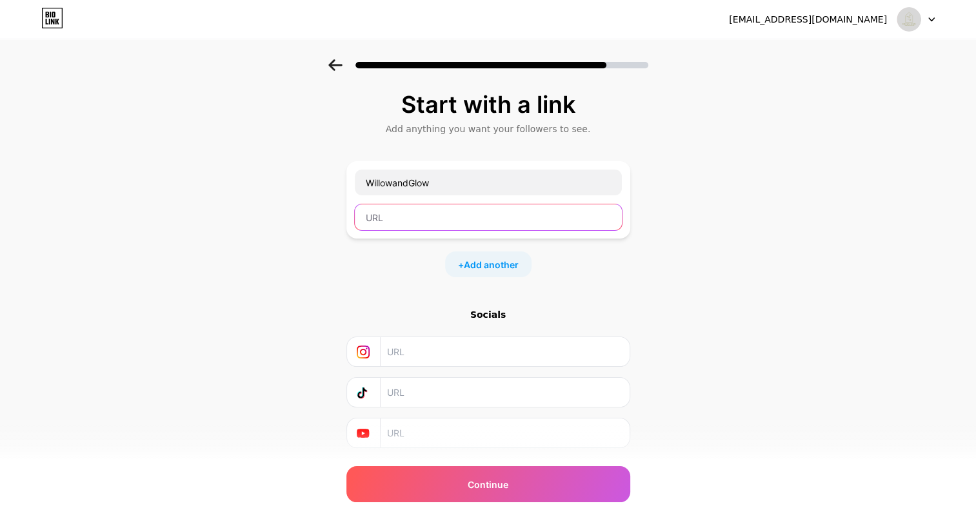
click at [413, 223] on input "text" at bounding box center [488, 217] width 267 height 26
click at [403, 219] on input "text" at bounding box center [488, 217] width 267 height 26
paste input "[URL][DOMAIN_NAME]"
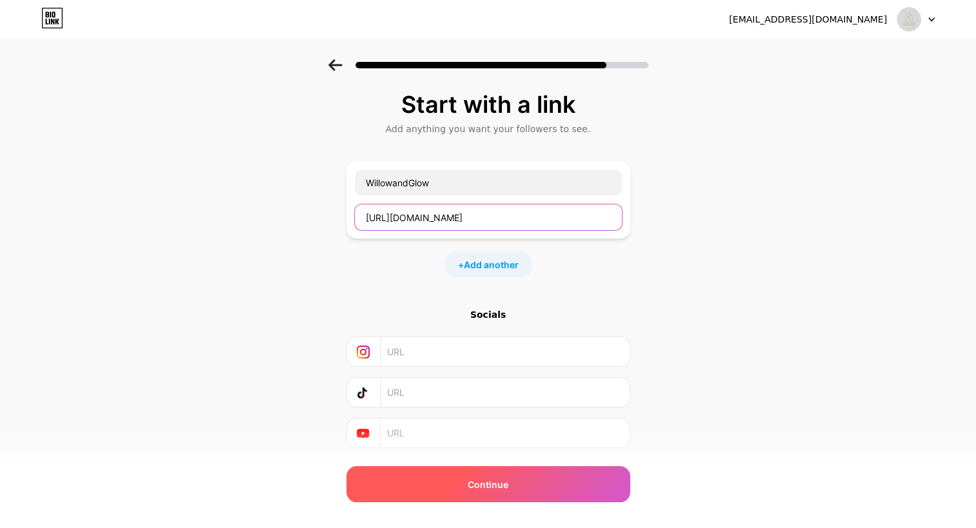
type input "[URL][DOMAIN_NAME]"
click at [508, 491] on span "Continue" at bounding box center [488, 485] width 41 height 14
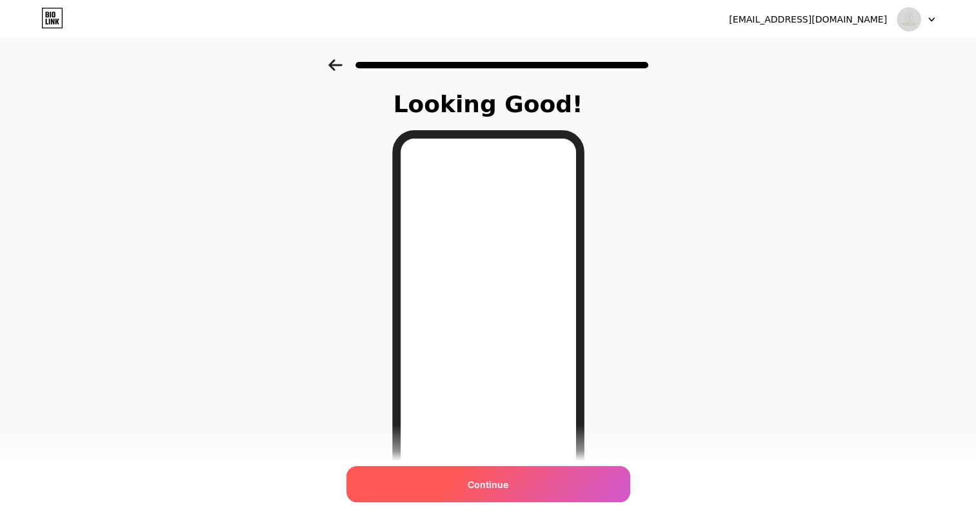
click at [486, 481] on span "Continue" at bounding box center [488, 485] width 41 height 14
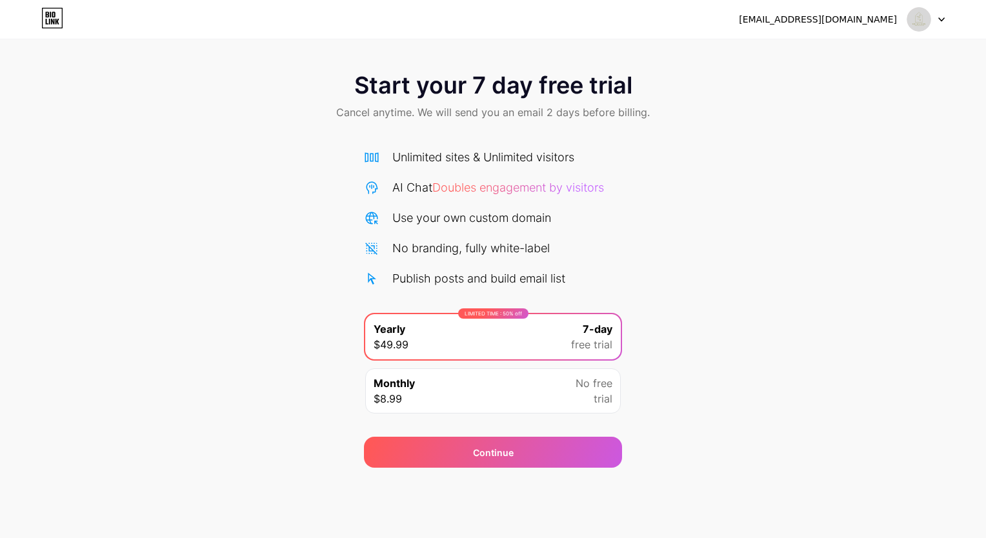
click at [919, 26] on img at bounding box center [918, 19] width 25 height 25
click at [946, 19] on div "[EMAIL_ADDRESS][DOMAIN_NAME] Logout" at bounding box center [493, 19] width 986 height 23
click at [938, 22] on div at bounding box center [925, 19] width 37 height 23
click at [780, 180] on div "Start your 7 day free trial Cancel anytime. We will send you an email 2 days be…" at bounding box center [493, 263] width 986 height 408
click at [498, 397] on div "Monthly $8.99 No free trial" at bounding box center [492, 390] width 255 height 45
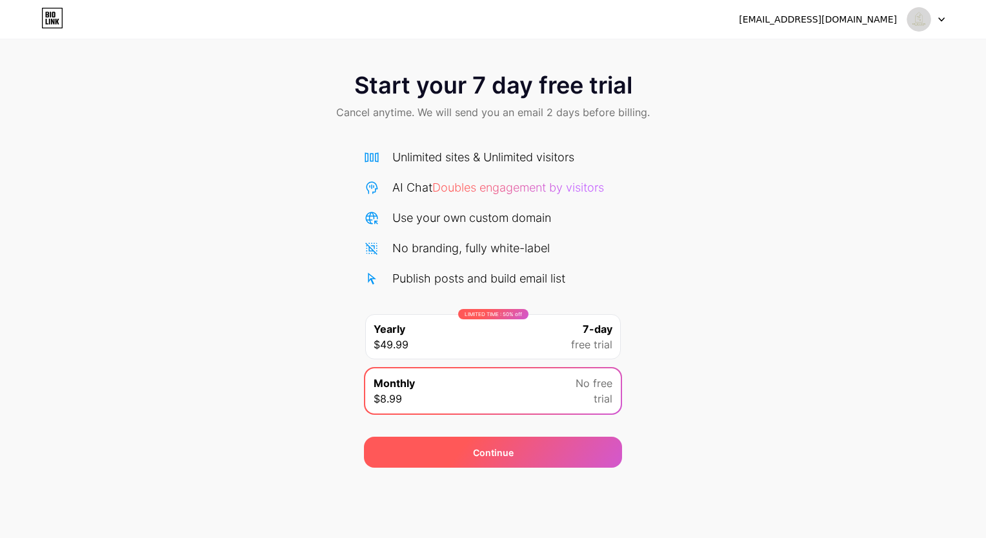
click at [498, 452] on div "Continue" at bounding box center [493, 453] width 41 height 14
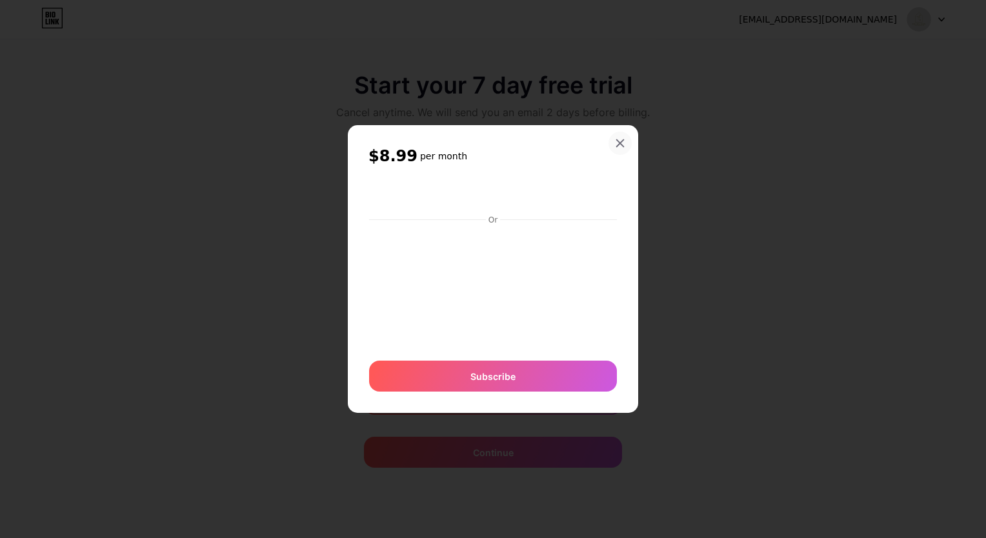
click at [616, 143] on icon at bounding box center [620, 143] width 10 height 10
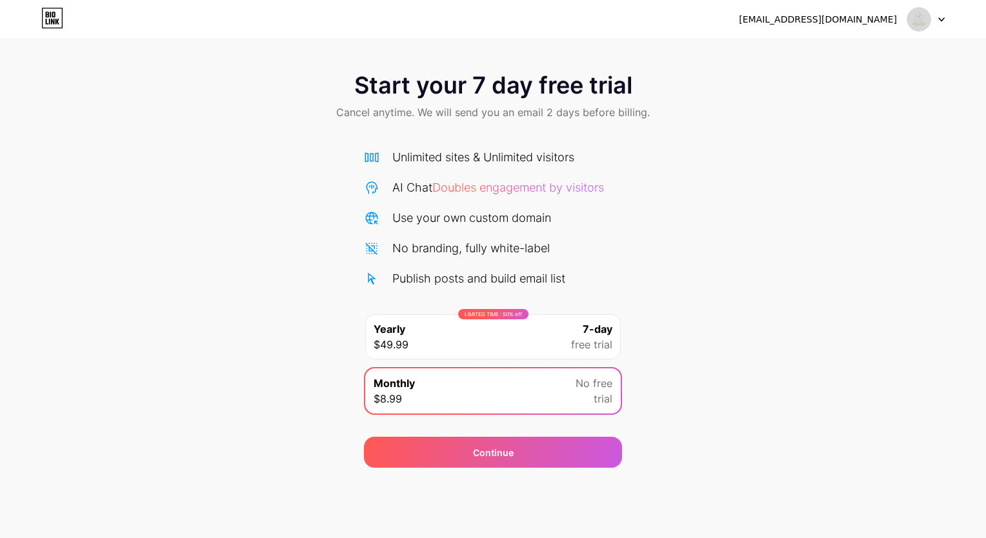
click at [53, 22] on icon at bounding box center [52, 22] width 3 height 6
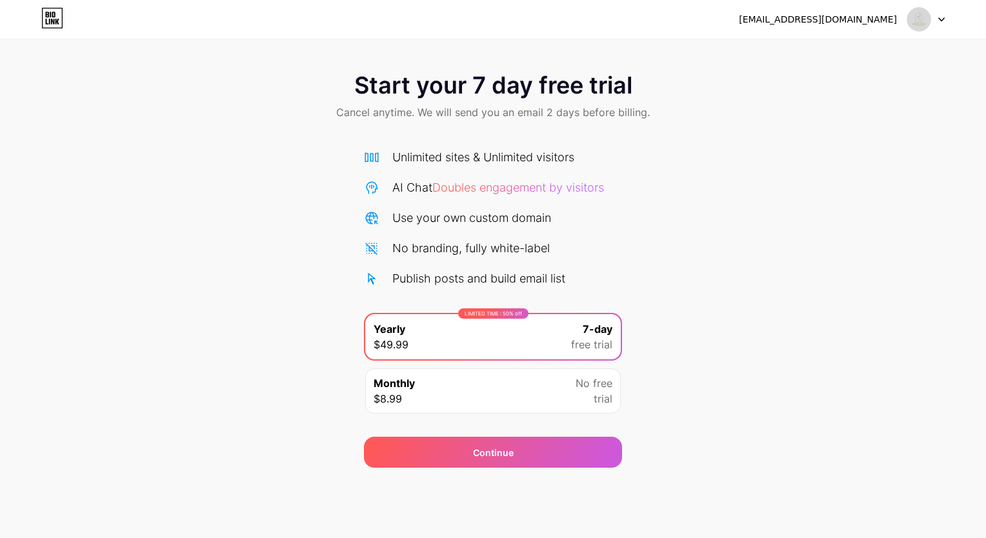
click at [428, 391] on div "Monthly $8.99 No free trial" at bounding box center [492, 390] width 255 height 45
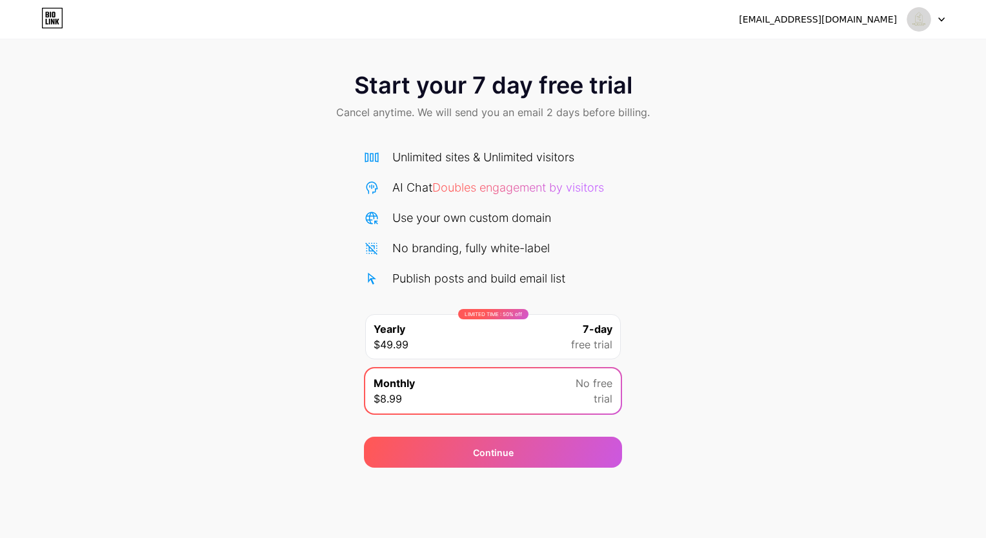
click at [498, 397] on div "Monthly $8.99 No free trial" at bounding box center [492, 390] width 255 height 45
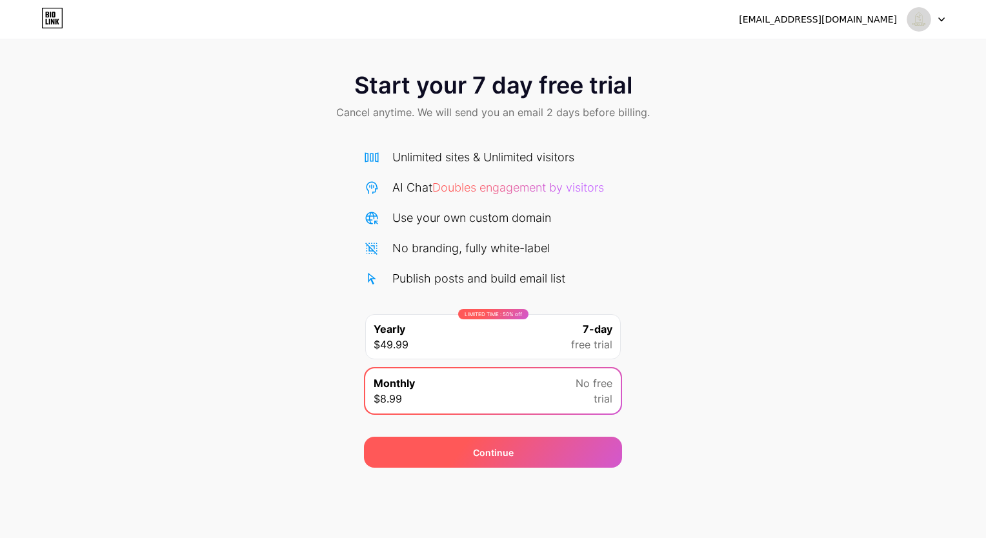
click at [490, 457] on div "Continue" at bounding box center [493, 452] width 258 height 31
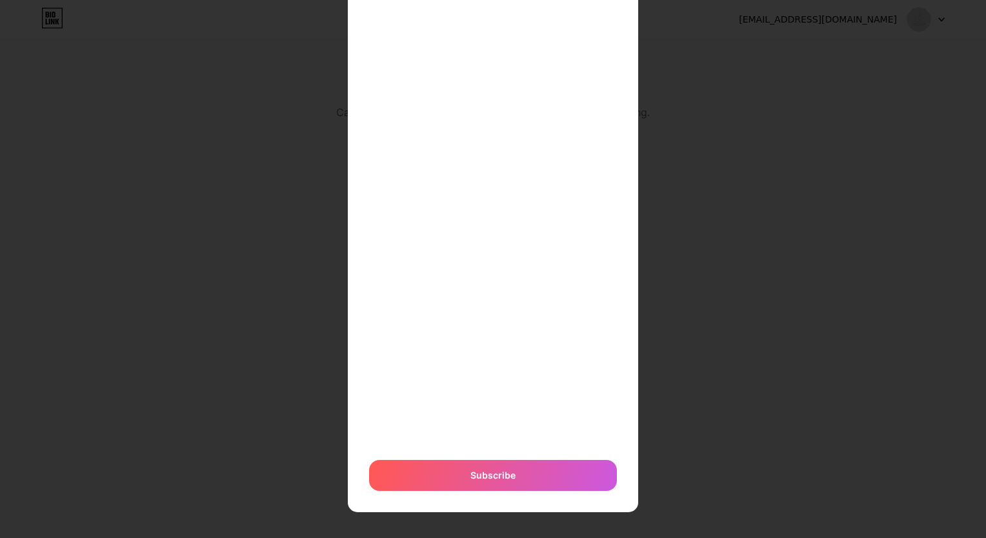
scroll to position [202, 0]
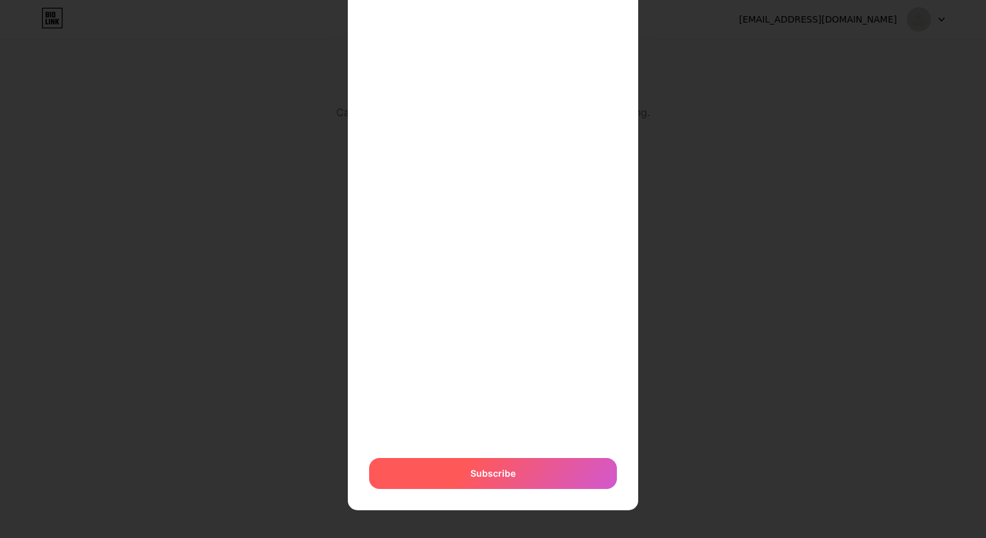
click at [495, 468] on span "Subscribe" at bounding box center [492, 473] width 45 height 14
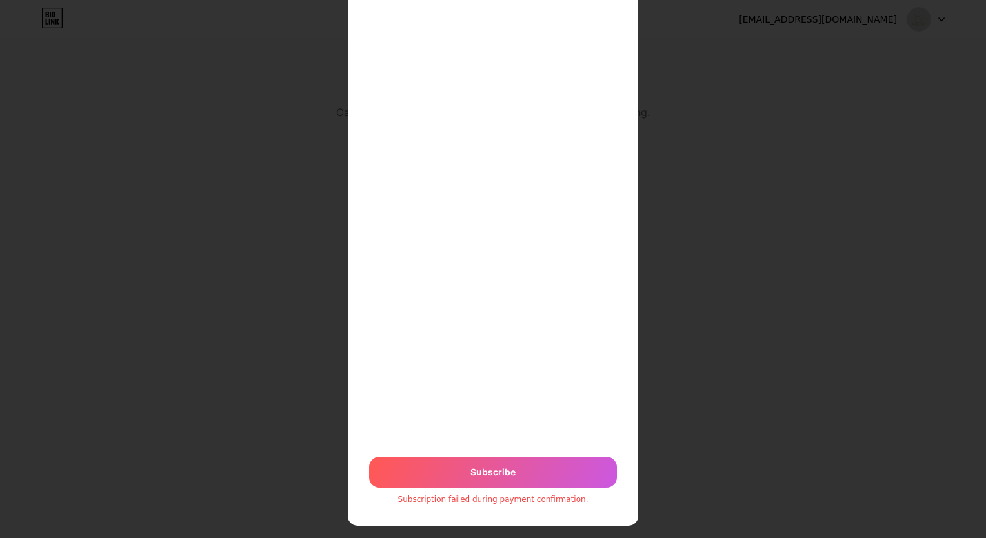
scroll to position [219, 0]
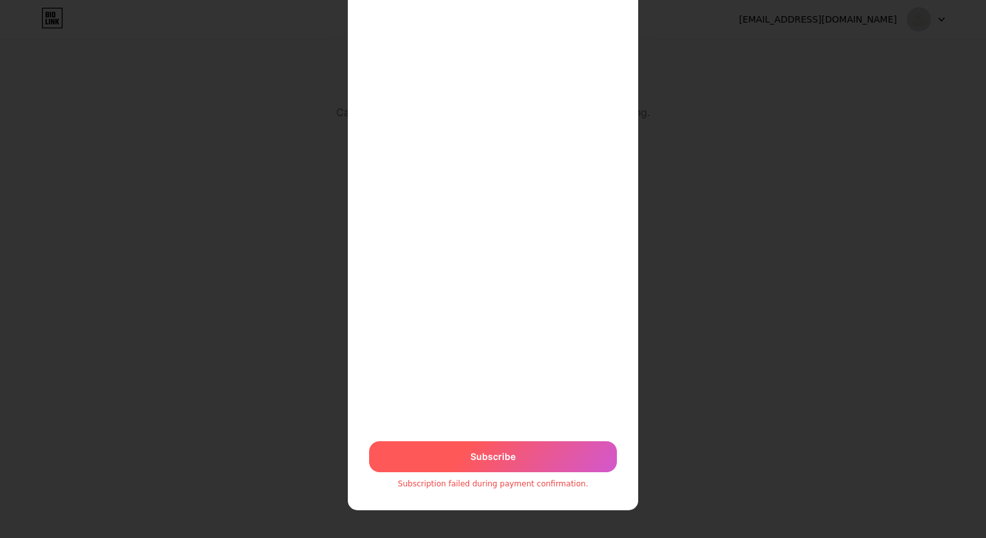
click at [479, 453] on span "Subscribe" at bounding box center [492, 457] width 45 height 14
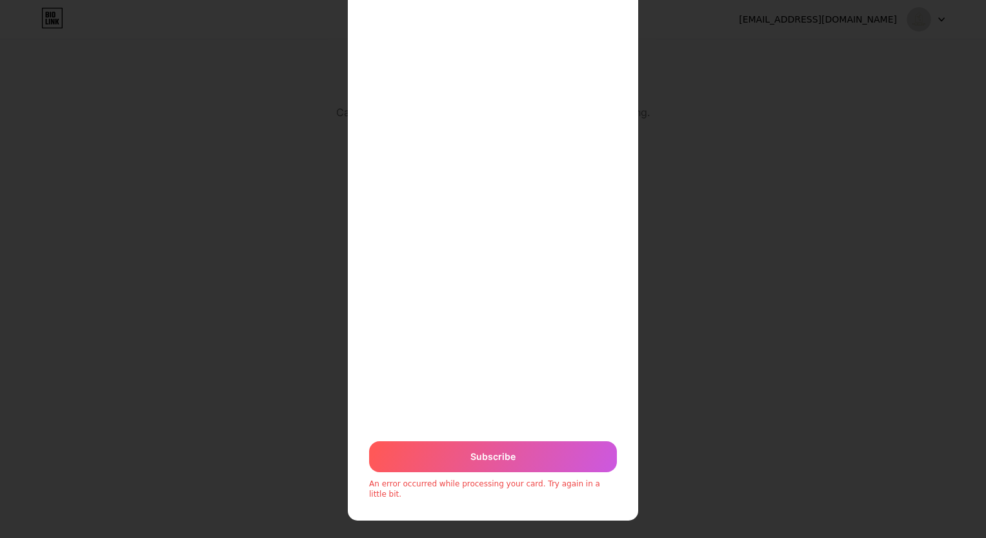
scroll to position [0, 0]
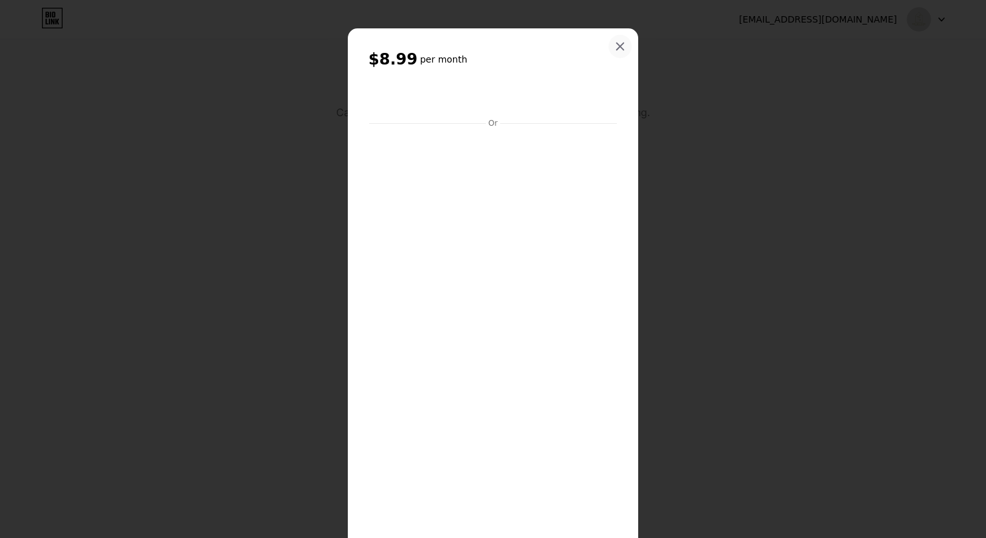
click at [615, 45] on icon at bounding box center [620, 46] width 10 height 10
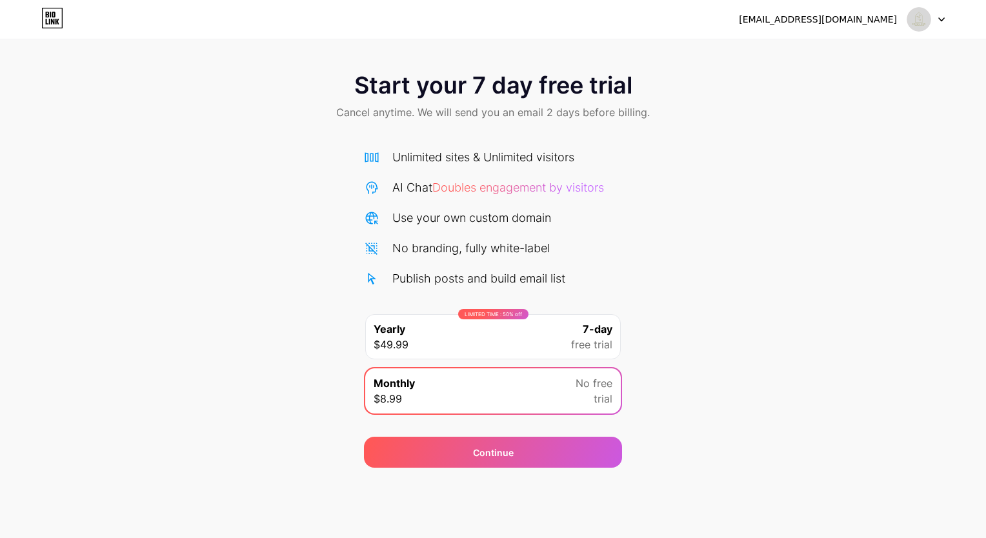
click at [499, 393] on div "Monthly $8.99 No free trial" at bounding box center [492, 390] width 255 height 45
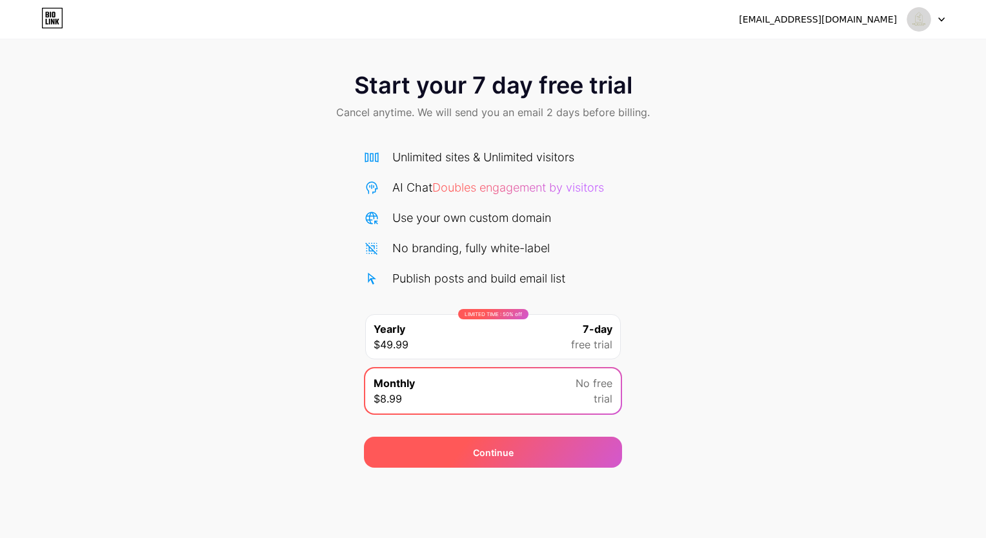
click at [503, 461] on div "Continue" at bounding box center [493, 452] width 258 height 31
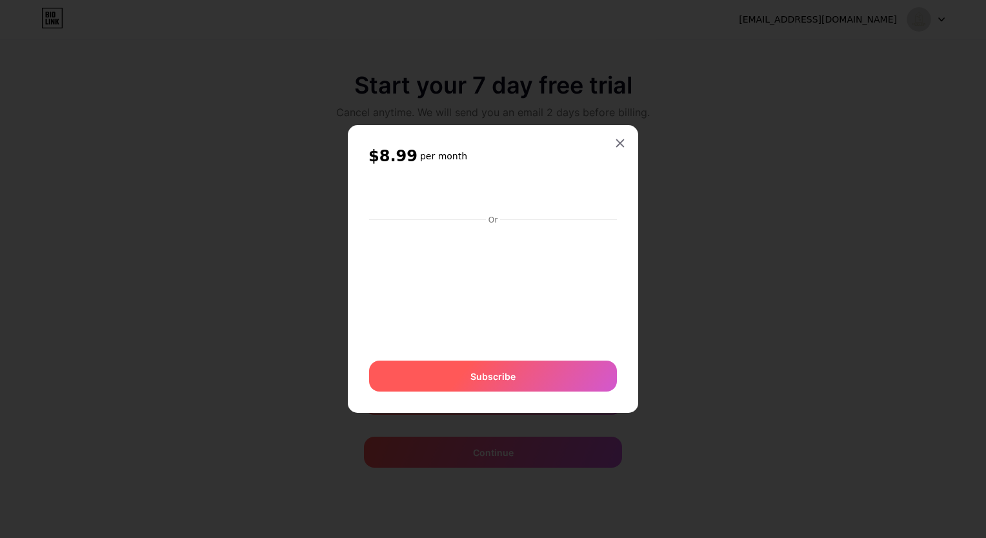
click at [492, 381] on span "Subscribe" at bounding box center [492, 377] width 45 height 14
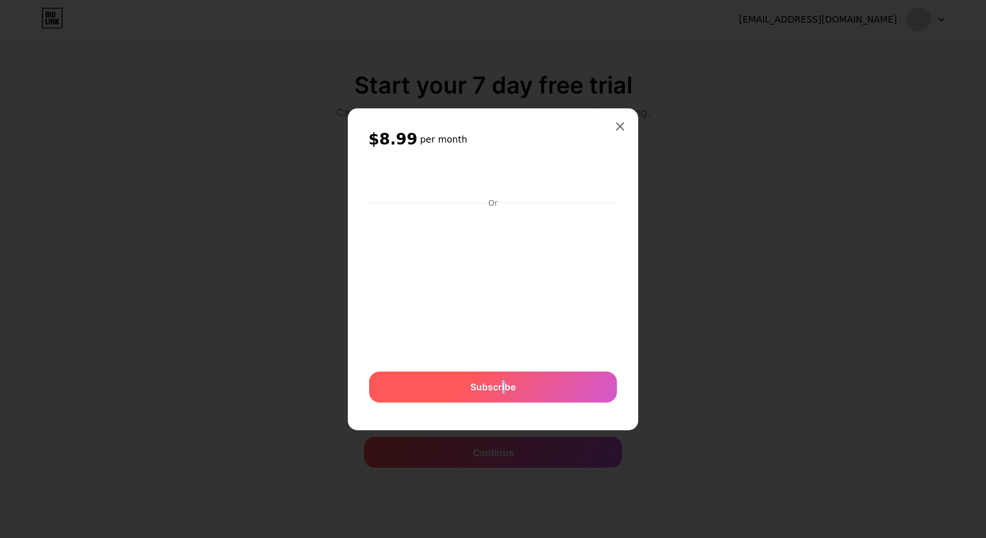
click at [503, 388] on span "Subscribe" at bounding box center [492, 387] width 45 height 14
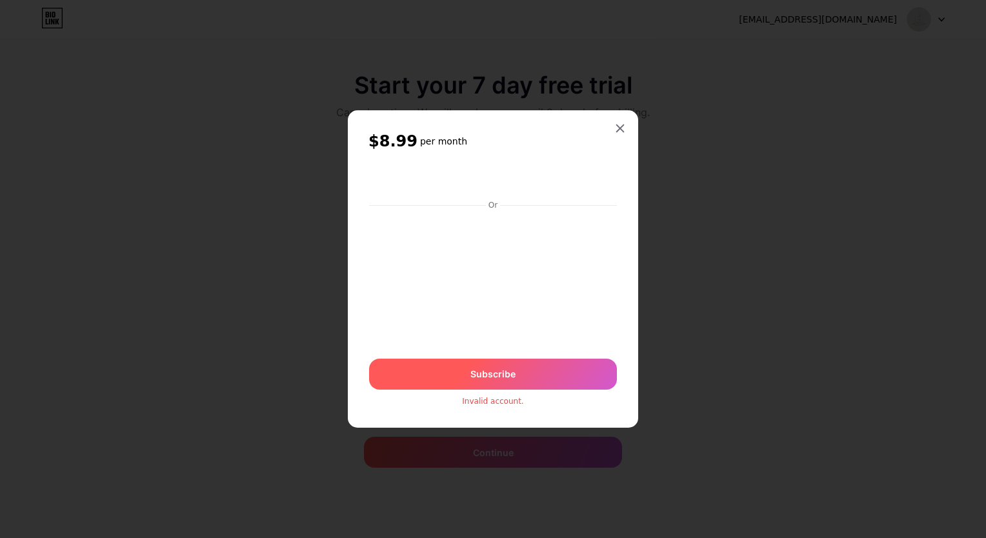
click at [508, 374] on span "Subscribe" at bounding box center [492, 374] width 45 height 14
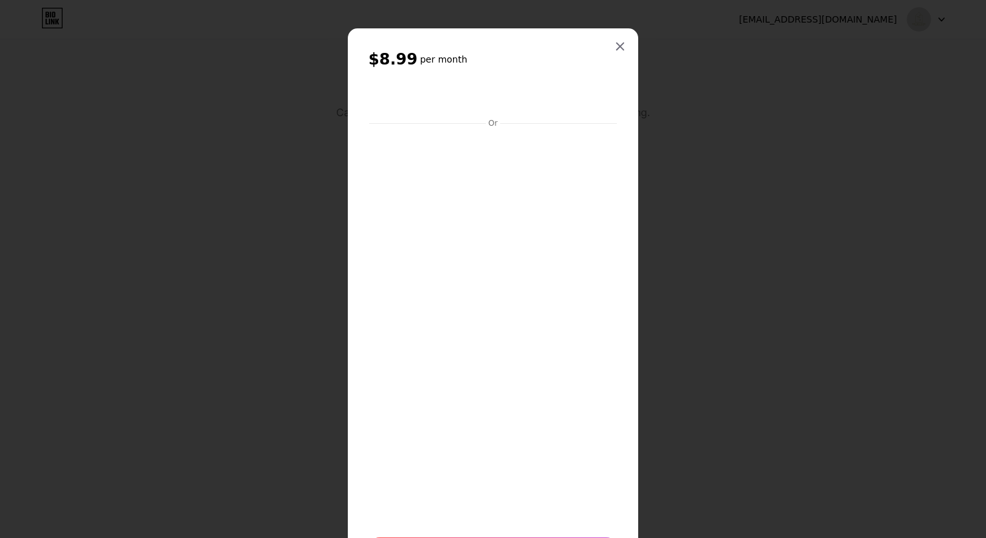
click at [619, 479] on div "$8.99 per month Or Subscribe Your card was declined." at bounding box center [493, 317] width 290 height 578
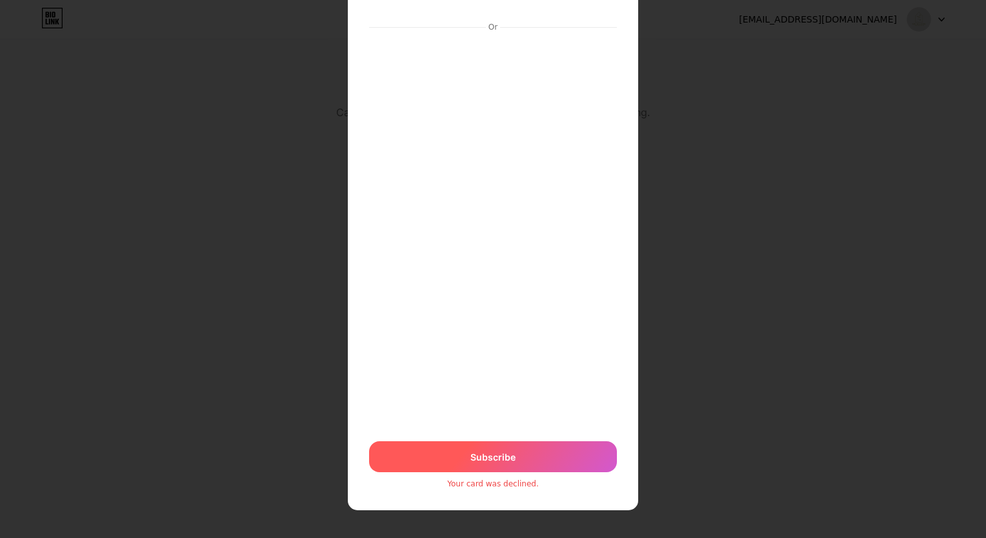
click at [493, 450] on span "Subscribe" at bounding box center [492, 457] width 45 height 14
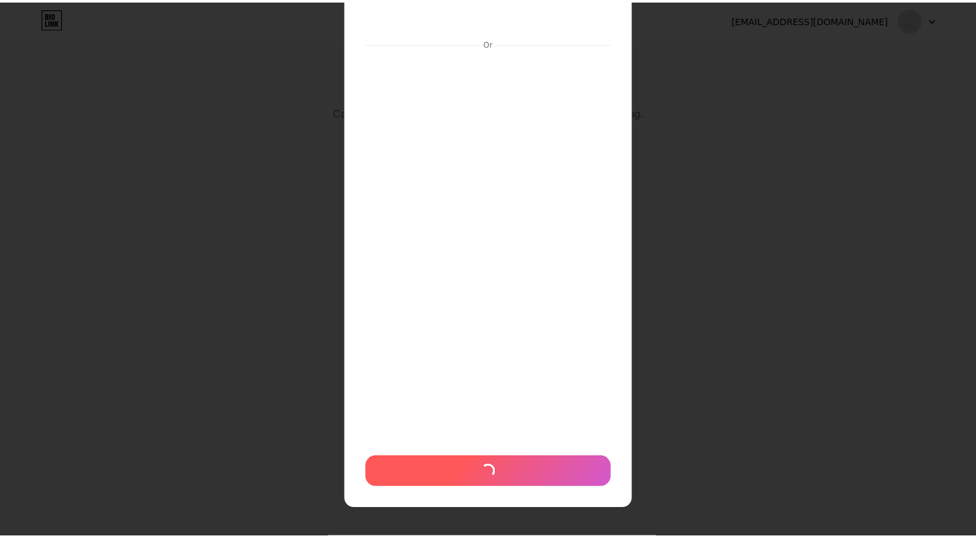
scroll to position [80, 0]
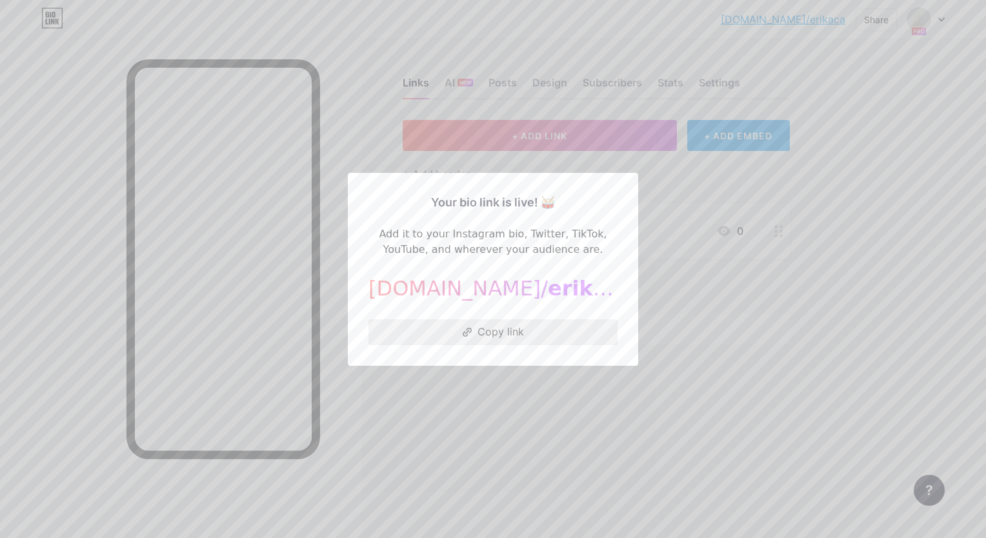
click at [493, 333] on button "Copy link" at bounding box center [492, 332] width 249 height 26
click at [638, 402] on div at bounding box center [493, 269] width 986 height 538
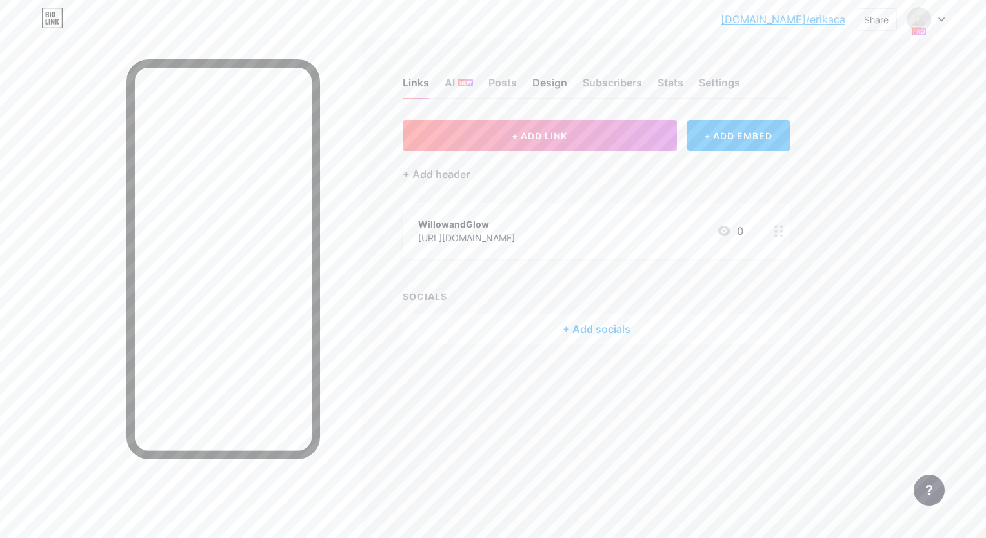
click at [542, 83] on div "Design" at bounding box center [549, 86] width 35 height 23
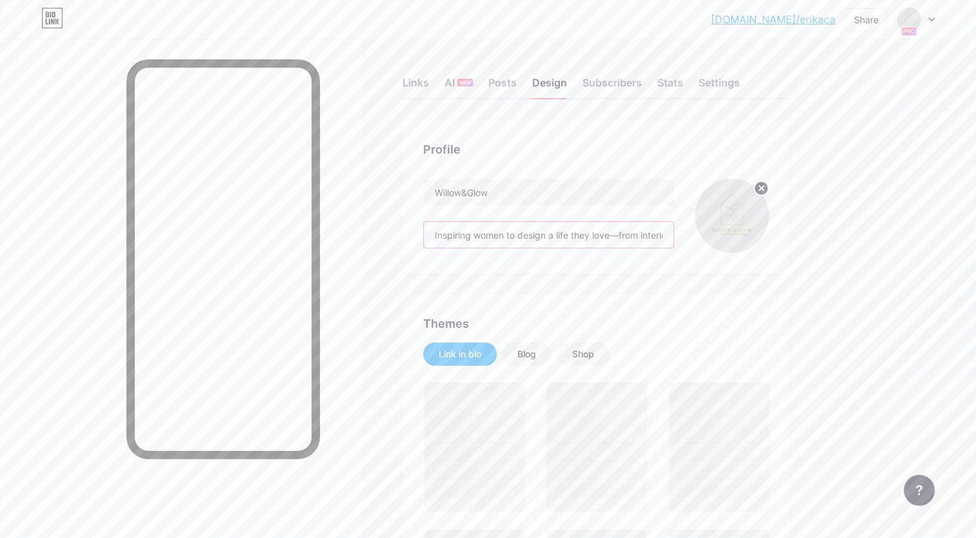
click at [627, 241] on input "Inspiring women to design a life they love—from interiors and skincare to style…" at bounding box center [549, 235] width 250 height 26
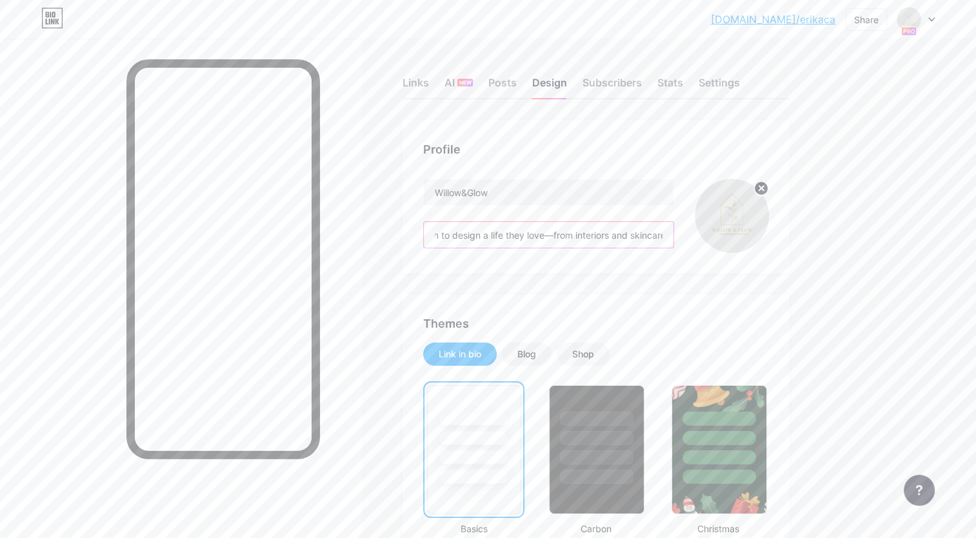
scroll to position [0, 234]
drag, startPoint x: 426, startPoint y: 237, endPoint x: 702, endPoint y: 206, distance: 277.7
click at [702, 206] on div "Willow&Glow Inspiring women to design a life they love—from interiors and skinc…" at bounding box center [596, 216] width 346 height 74
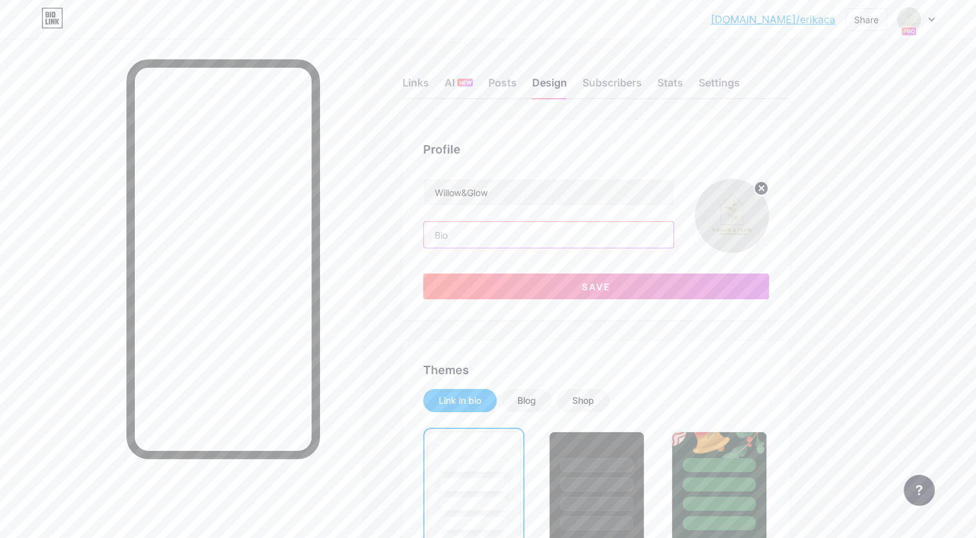
click at [452, 235] on input "text" at bounding box center [549, 235] width 250 height 26
type input "Willow & Glow"
click at [474, 242] on input "text" at bounding box center [549, 235] width 250 height 26
click at [459, 241] on input "text" at bounding box center [549, 235] width 250 height 26
drag, startPoint x: 550, startPoint y: 232, endPoint x: 424, endPoint y: 231, distance: 125.1
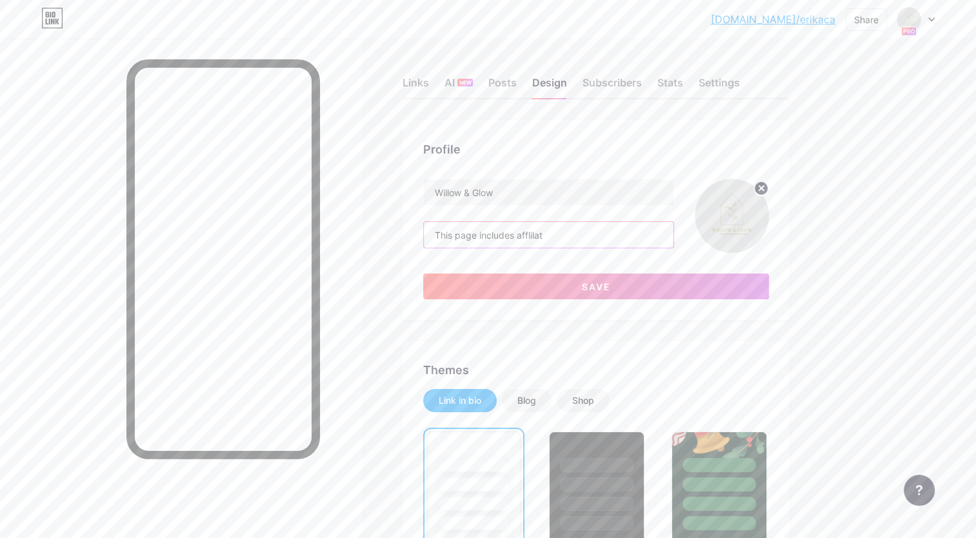
click at [418, 228] on div "Profile Willow & Glow This page includes afflilat Save" at bounding box center [596, 220] width 387 height 200
paste input "contains affiliate links, which means I may earn a small commission if you make…"
type input "This page contains affiliate links, which means I may earn a small commission i…"
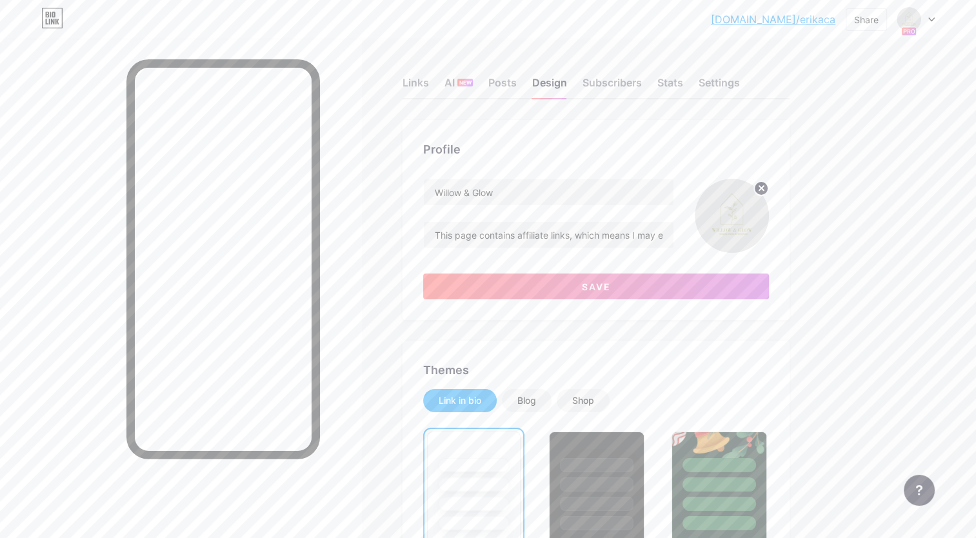
click at [577, 283] on button "Save" at bounding box center [596, 286] width 346 height 26
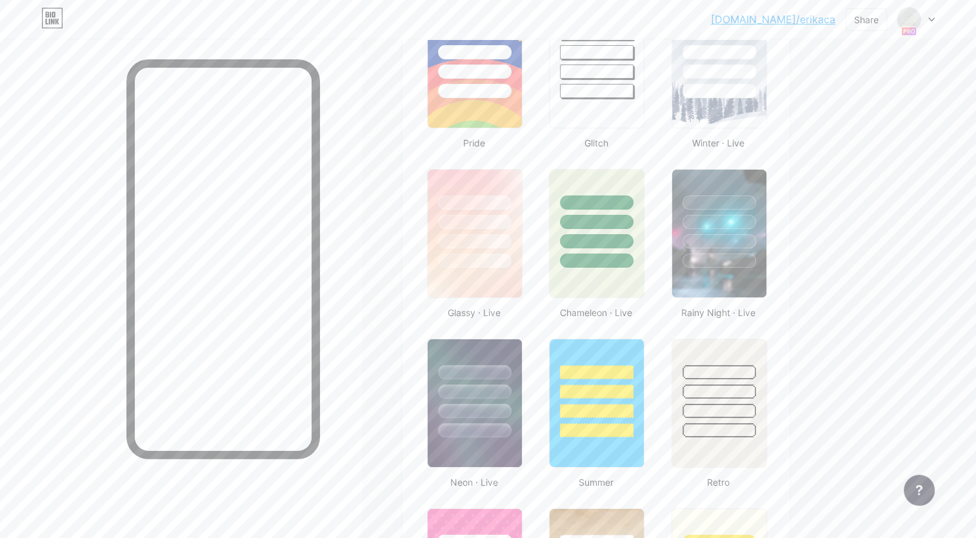
scroll to position [645, 0]
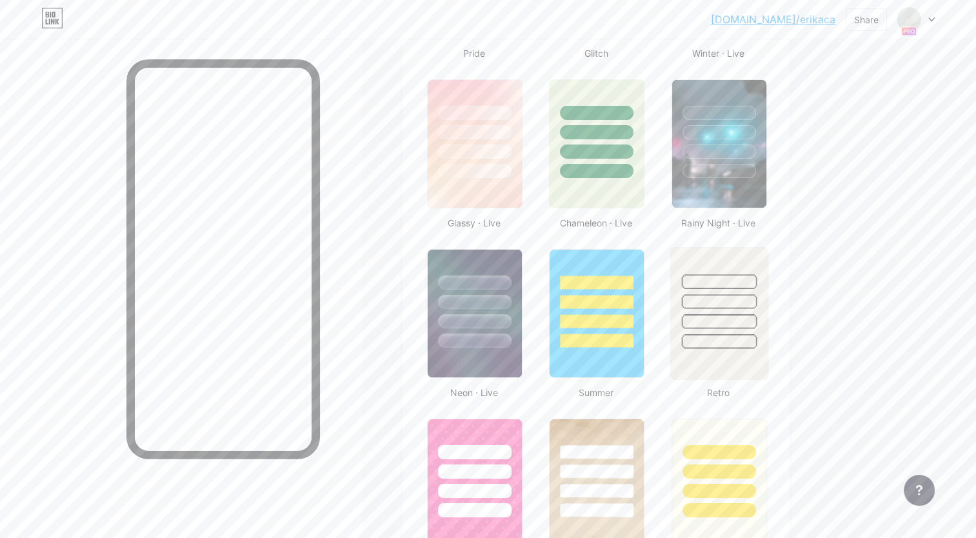
click at [688, 355] on img at bounding box center [718, 314] width 97 height 132
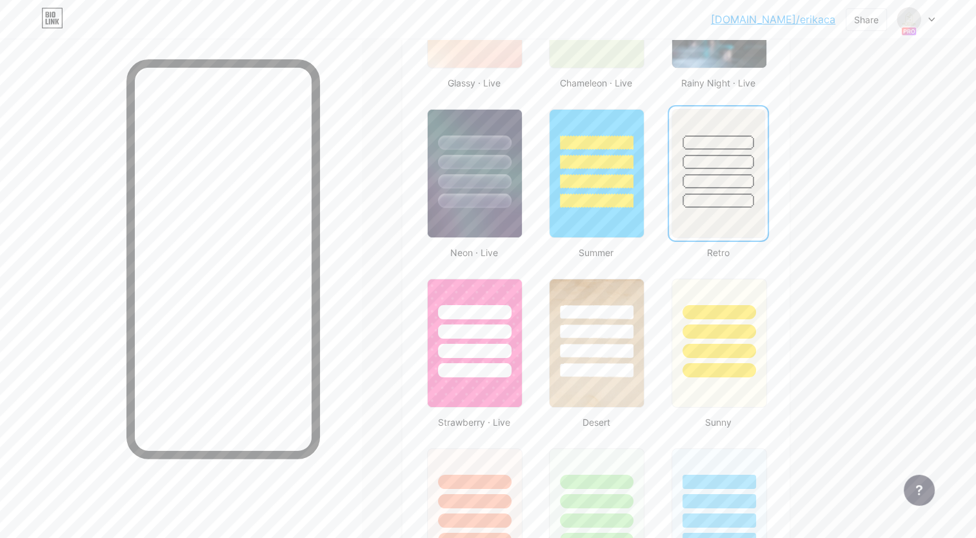
scroll to position [774, 0]
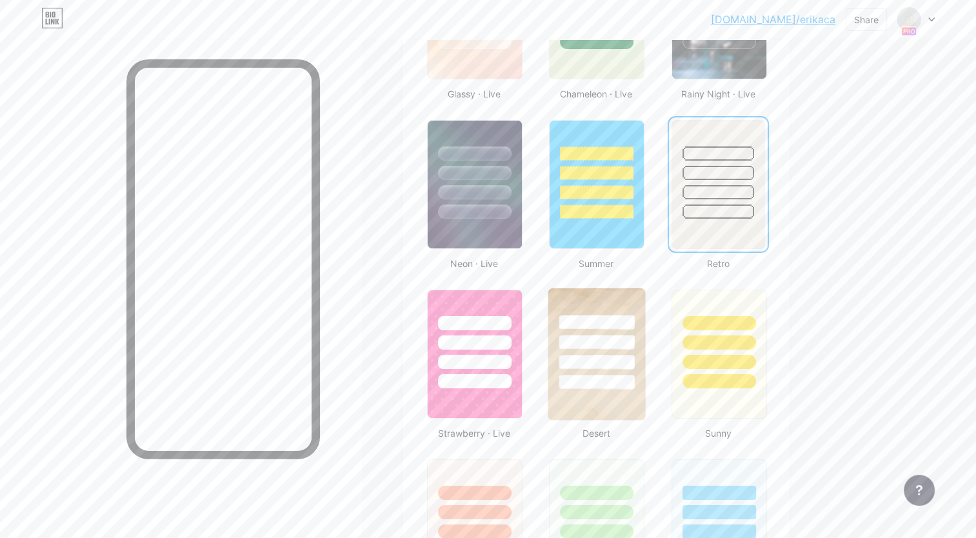
click at [620, 301] on div at bounding box center [596, 338] width 97 height 101
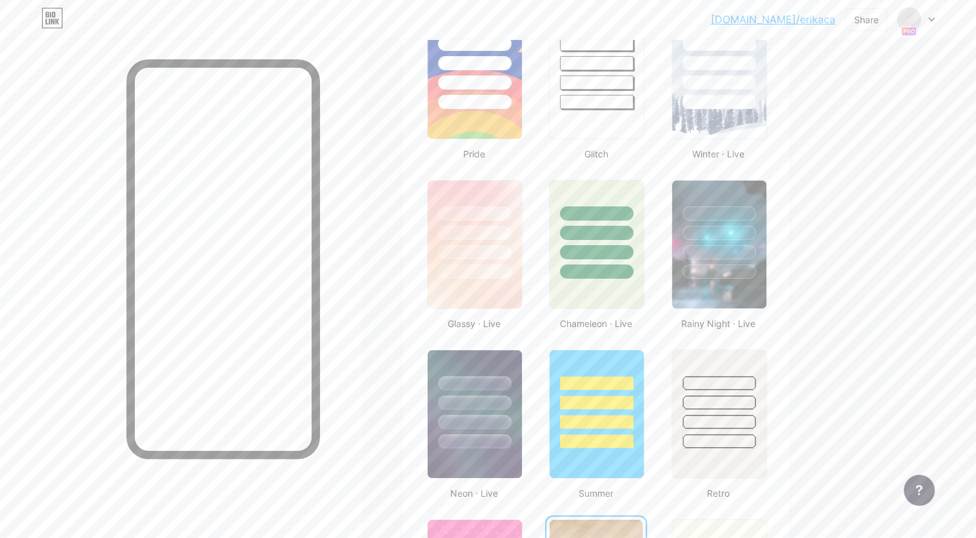
scroll to position [516, 0]
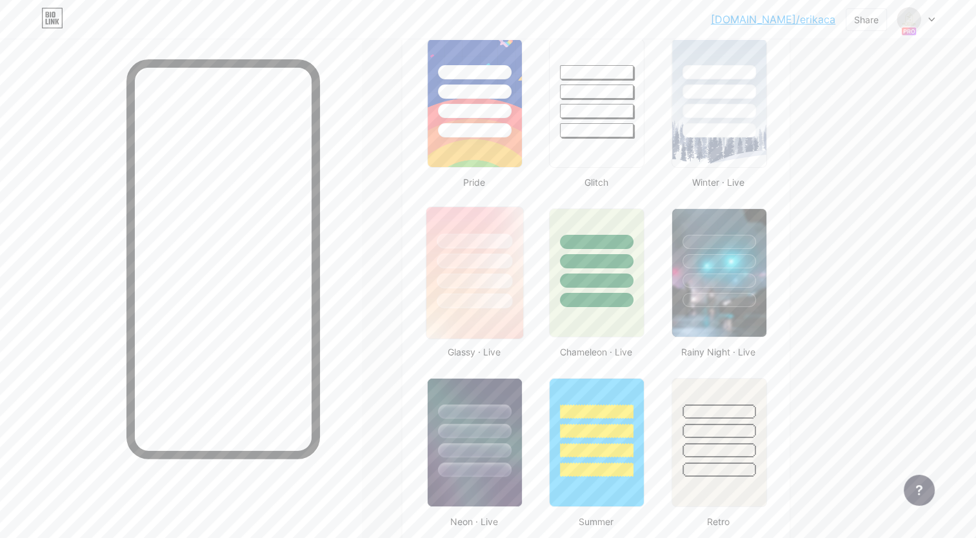
click at [512, 226] on div at bounding box center [474, 257] width 97 height 101
click at [719, 217] on div at bounding box center [718, 257] width 97 height 101
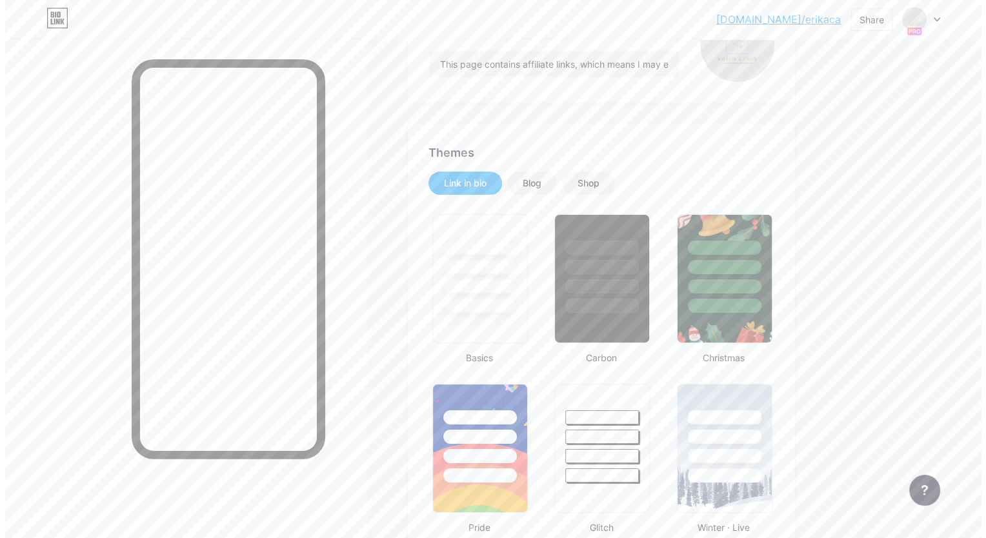
scroll to position [0, 0]
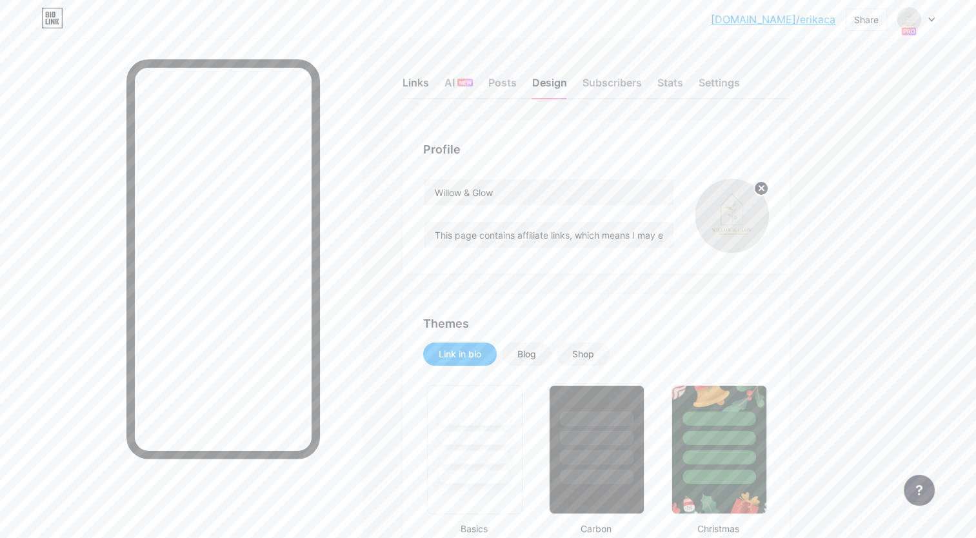
click at [411, 77] on div "Links" at bounding box center [416, 86] width 26 height 23
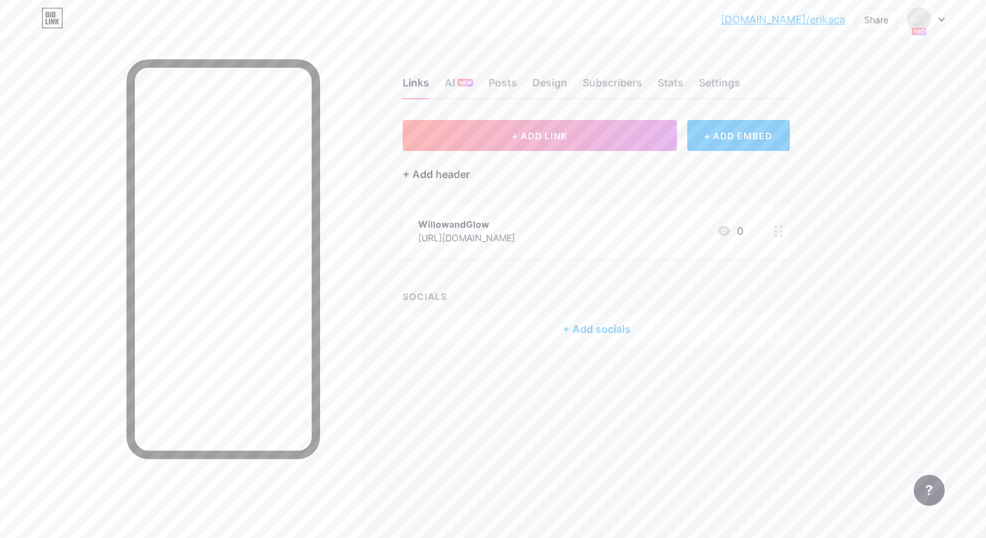
click at [441, 172] on div "+ Add header" at bounding box center [436, 173] width 67 height 15
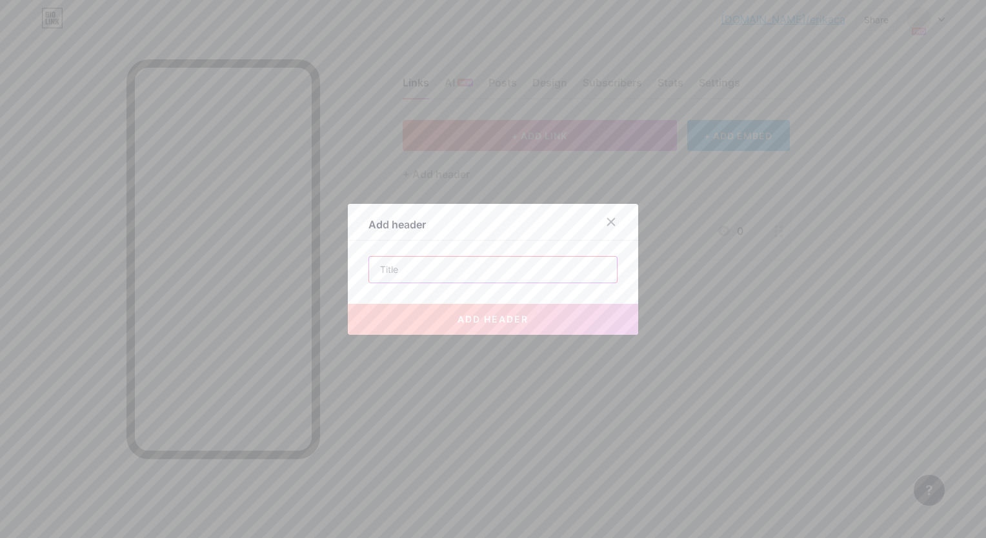
click at [421, 269] on input "text" at bounding box center [493, 270] width 248 height 26
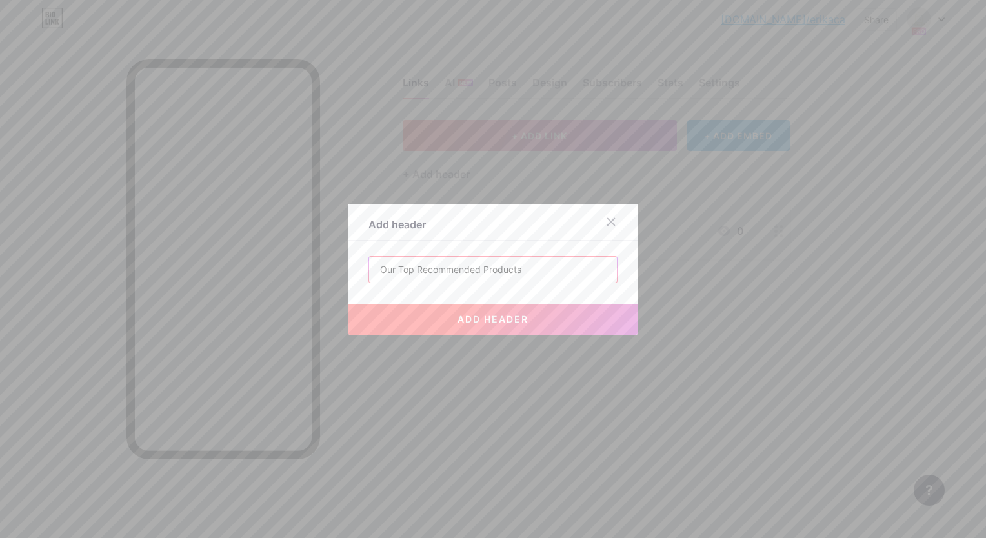
type input "Our Top Recommended Products"
click at [471, 327] on button "add header" at bounding box center [493, 319] width 290 height 31
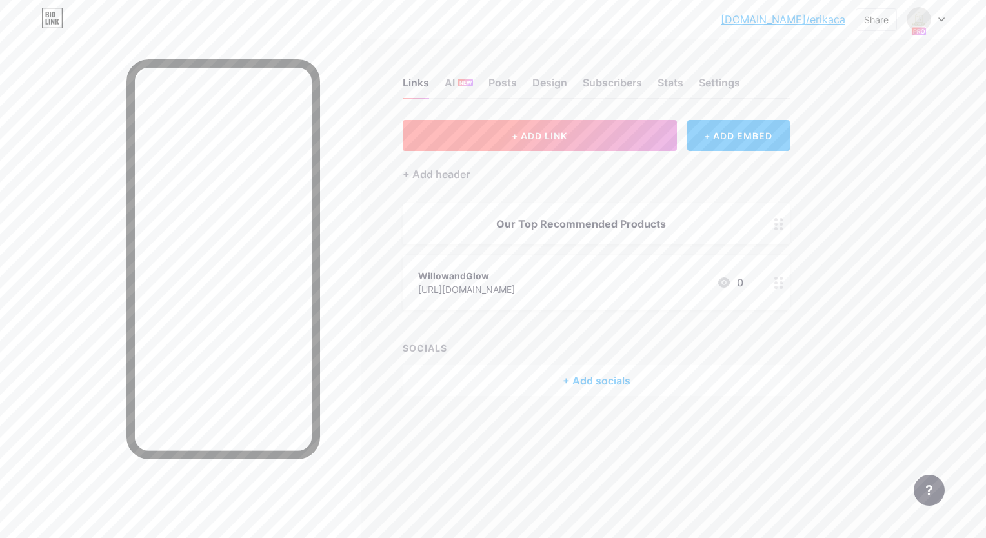
click at [526, 122] on button "+ ADD LINK" at bounding box center [540, 135] width 274 height 31
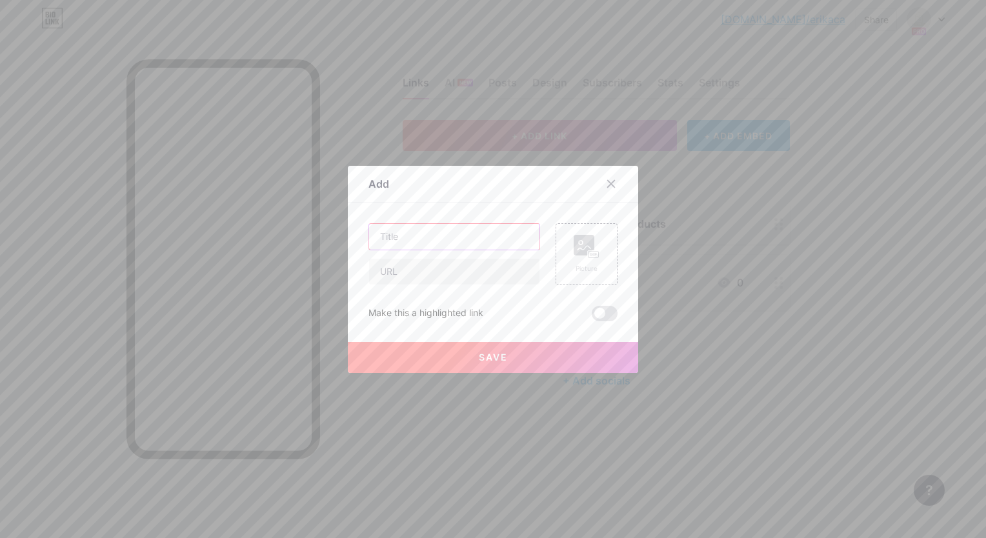
click at [417, 237] on input "text" at bounding box center [454, 237] width 170 height 26
click at [403, 268] on input "text" at bounding box center [454, 272] width 170 height 26
paste input "[URL][DOMAIN_NAME]"
type input "[URL][DOMAIN_NAME]"
click at [452, 237] on input "text" at bounding box center [454, 237] width 170 height 26
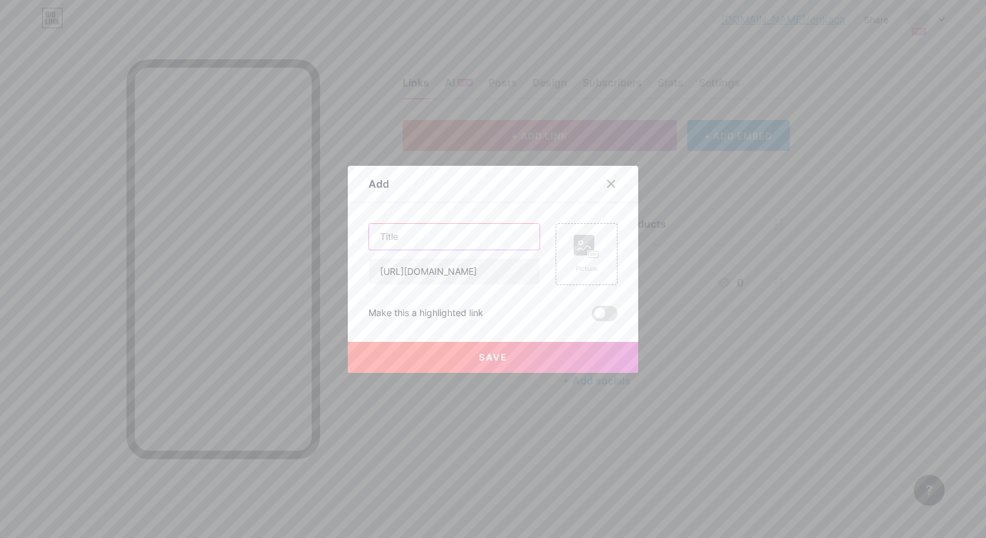
click at [474, 237] on input "text" at bounding box center [454, 237] width 170 height 26
type input "Mid-Century Furniture"
click at [499, 358] on span "Save" at bounding box center [493, 357] width 29 height 11
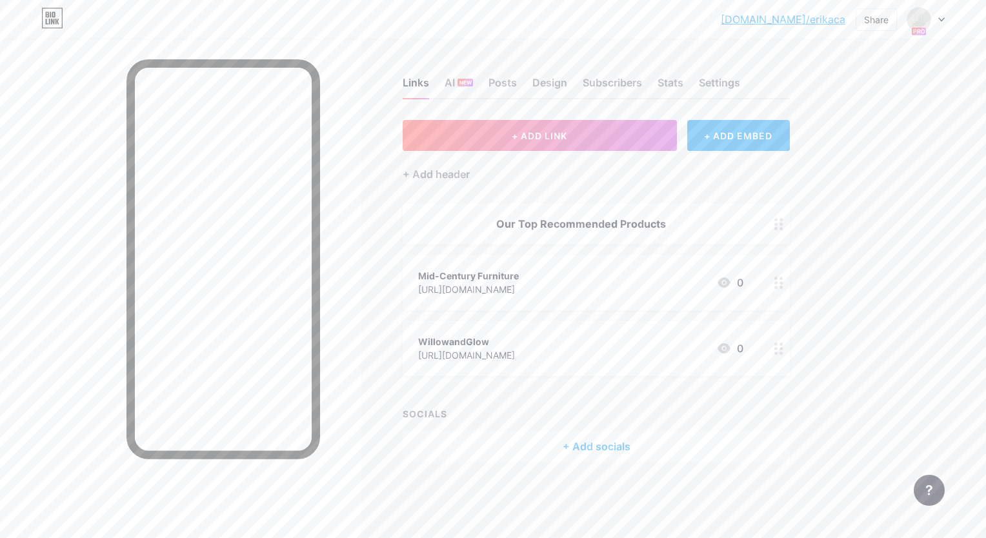
click at [779, 284] on icon at bounding box center [778, 283] width 9 height 12
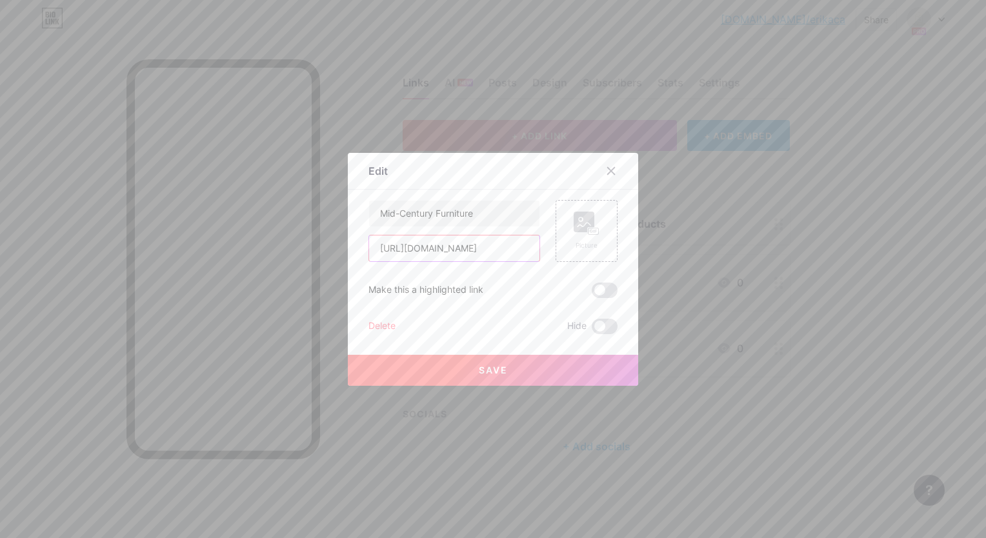
drag, startPoint x: 488, startPoint y: 255, endPoint x: 394, endPoint y: 237, distance: 95.3
click at [394, 237] on input "[URL][DOMAIN_NAME]" at bounding box center [454, 248] width 170 height 26
type input "h"
click at [413, 252] on input "text" at bounding box center [454, 248] width 170 height 26
paste input "[URL][DOMAIN_NAME]"
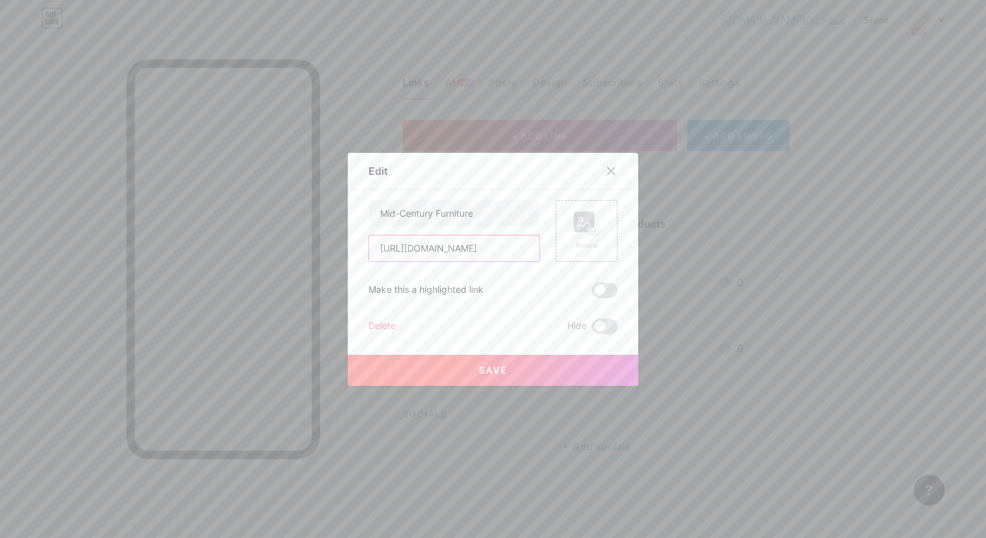
scroll to position [0, 453]
type input "[URL][DOMAIN_NAME]"
click at [466, 367] on button "Save" at bounding box center [493, 370] width 290 height 31
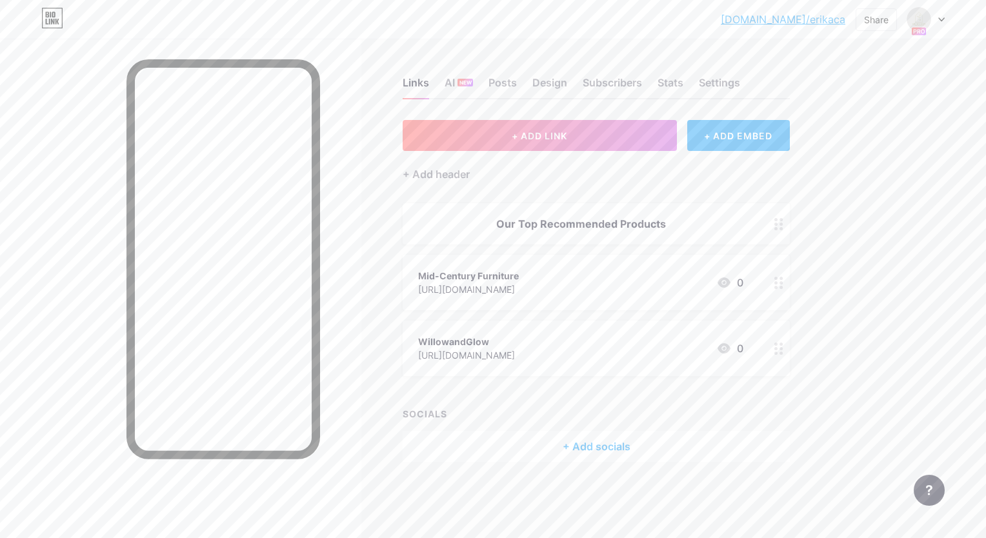
click at [777, 283] on icon at bounding box center [778, 283] width 9 height 12
